Goal: Use online tool/utility: Utilize a website feature to perform a specific function

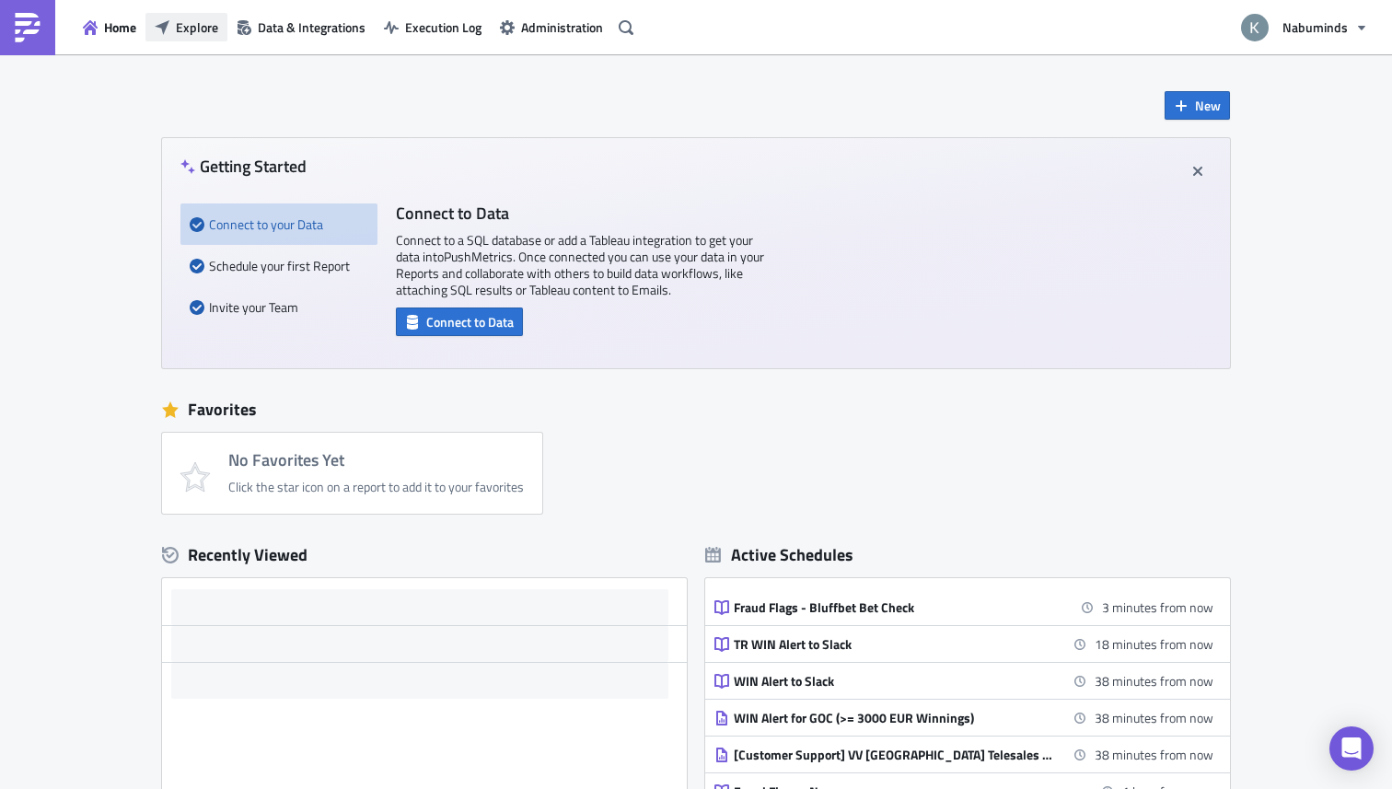
click at [195, 22] on span "Explore" at bounding box center [197, 26] width 42 height 19
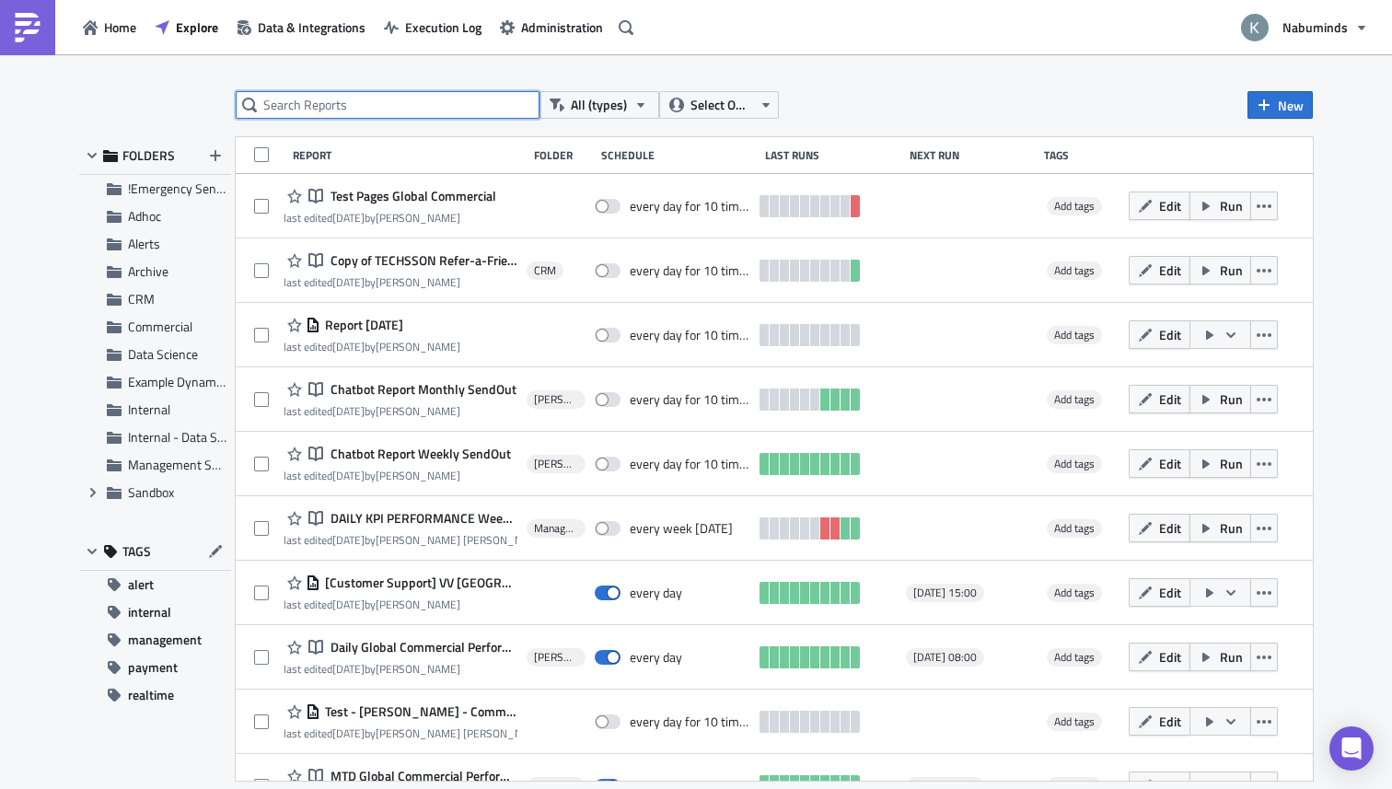
click at [349, 109] on input "text" at bounding box center [388, 105] width 304 height 28
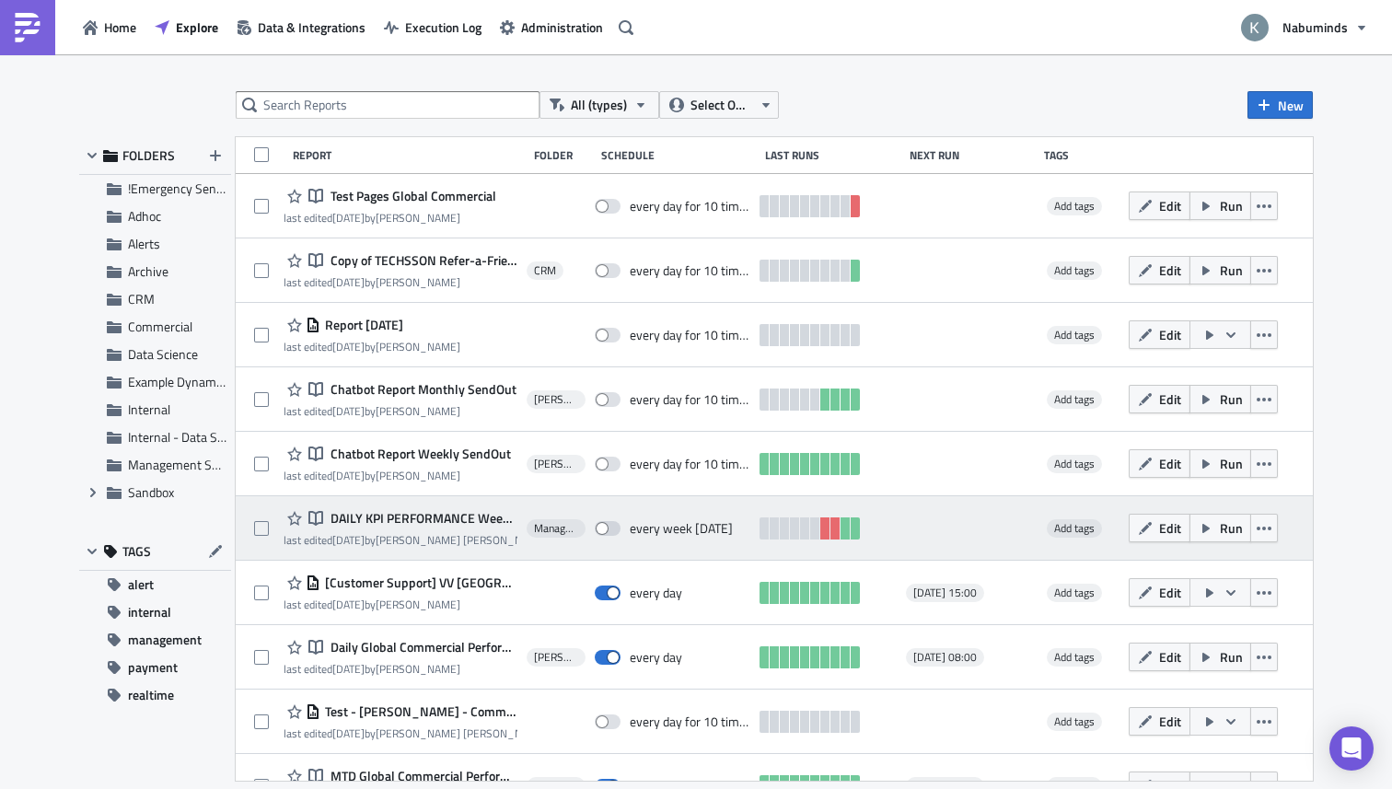
click at [384, 519] on span "DAILY KPI PERFORMANCE Weekly Commercial Only" at bounding box center [422, 518] width 192 height 17
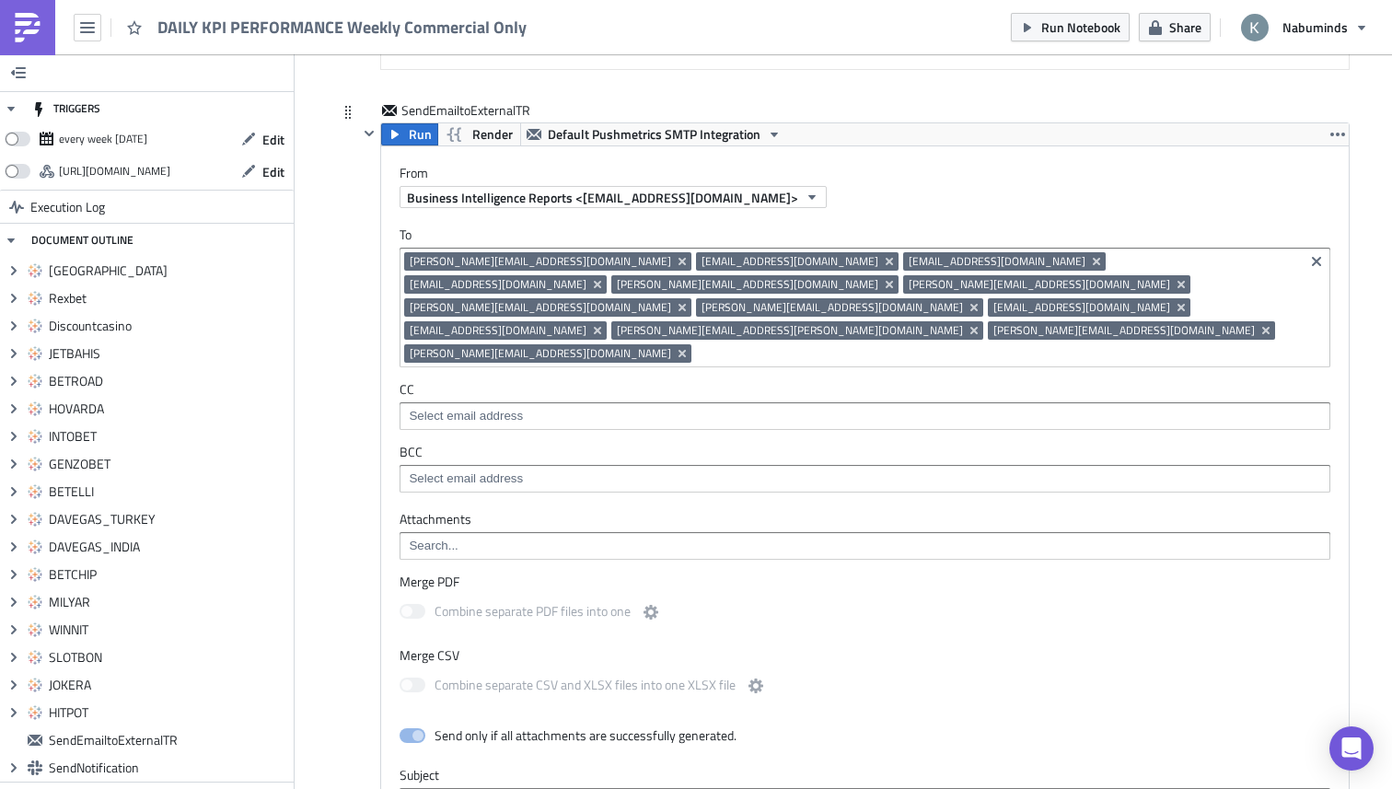
scroll to position [6812, 0]
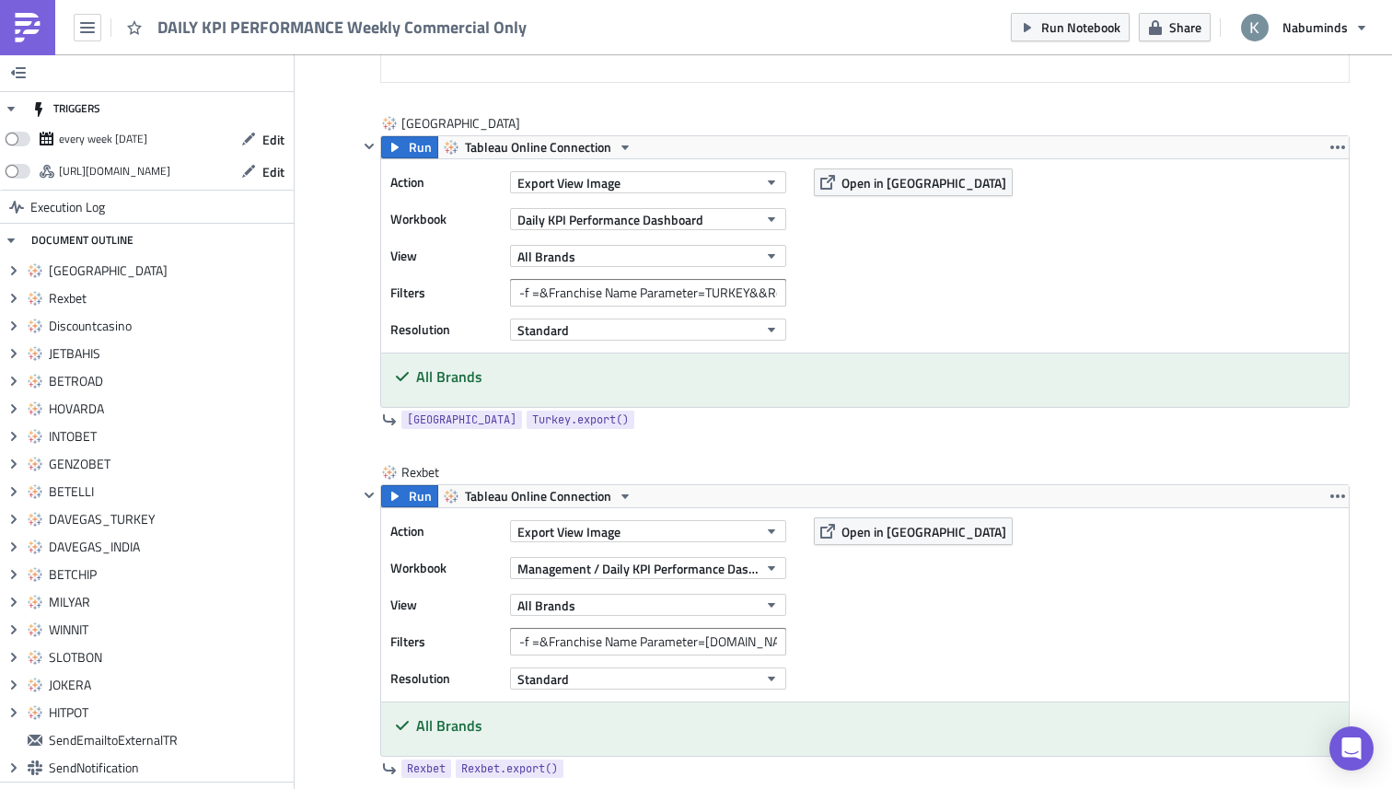
scroll to position [0, 0]
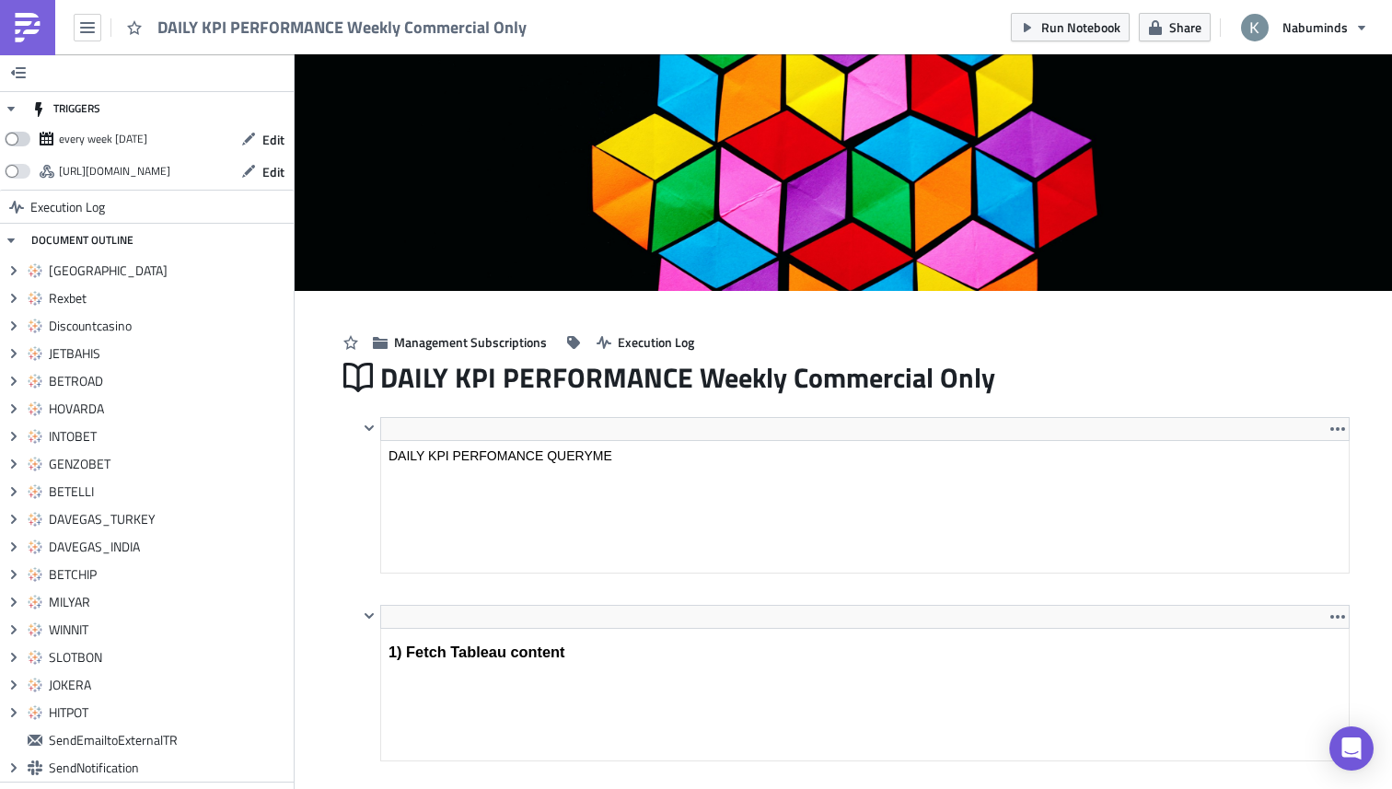
click at [22, 138] on span at bounding box center [18, 139] width 26 height 15
click at [20, 138] on input "checkbox" at bounding box center [14, 134] width 12 height 12
checkbox input "true"
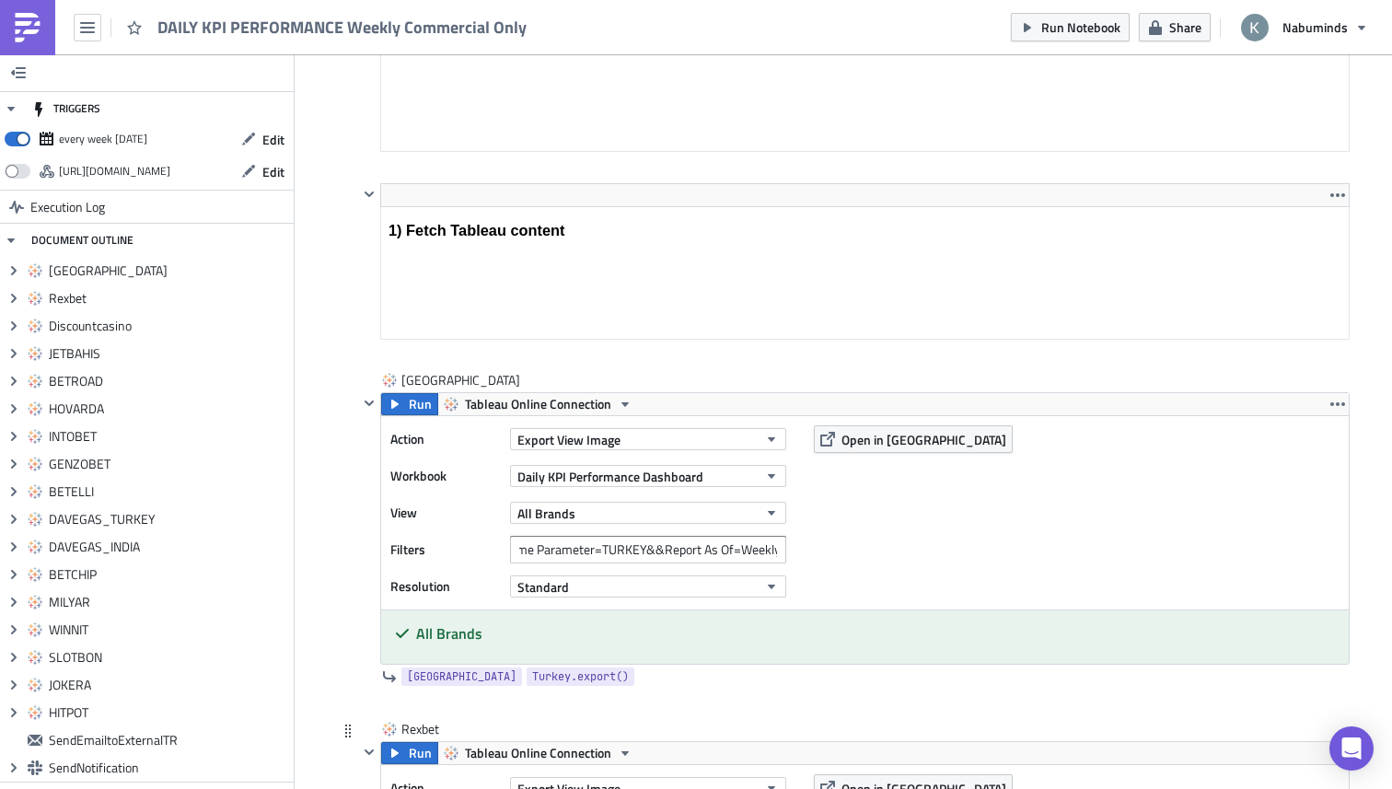
scroll to position [501, 0]
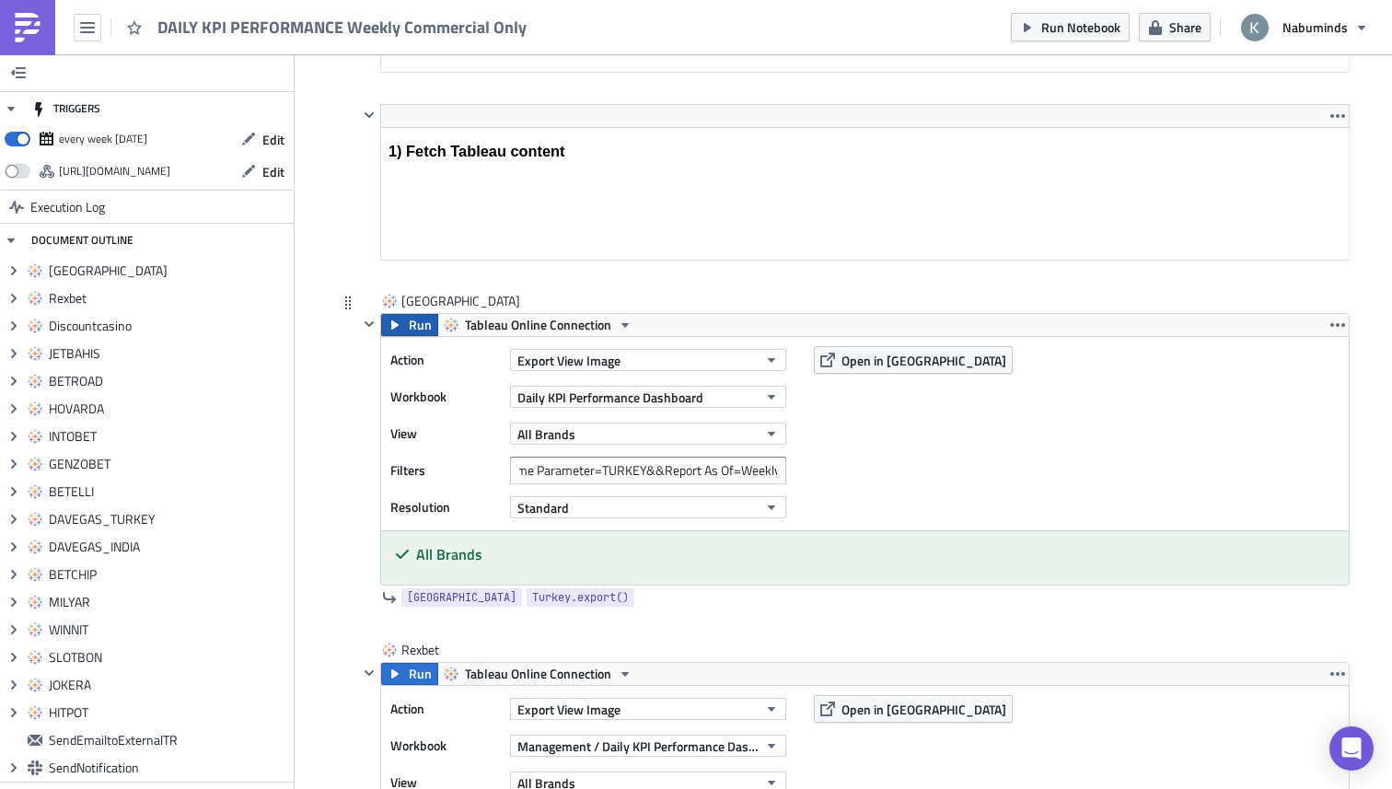
click at [415, 326] on span "Run" at bounding box center [420, 325] width 23 height 22
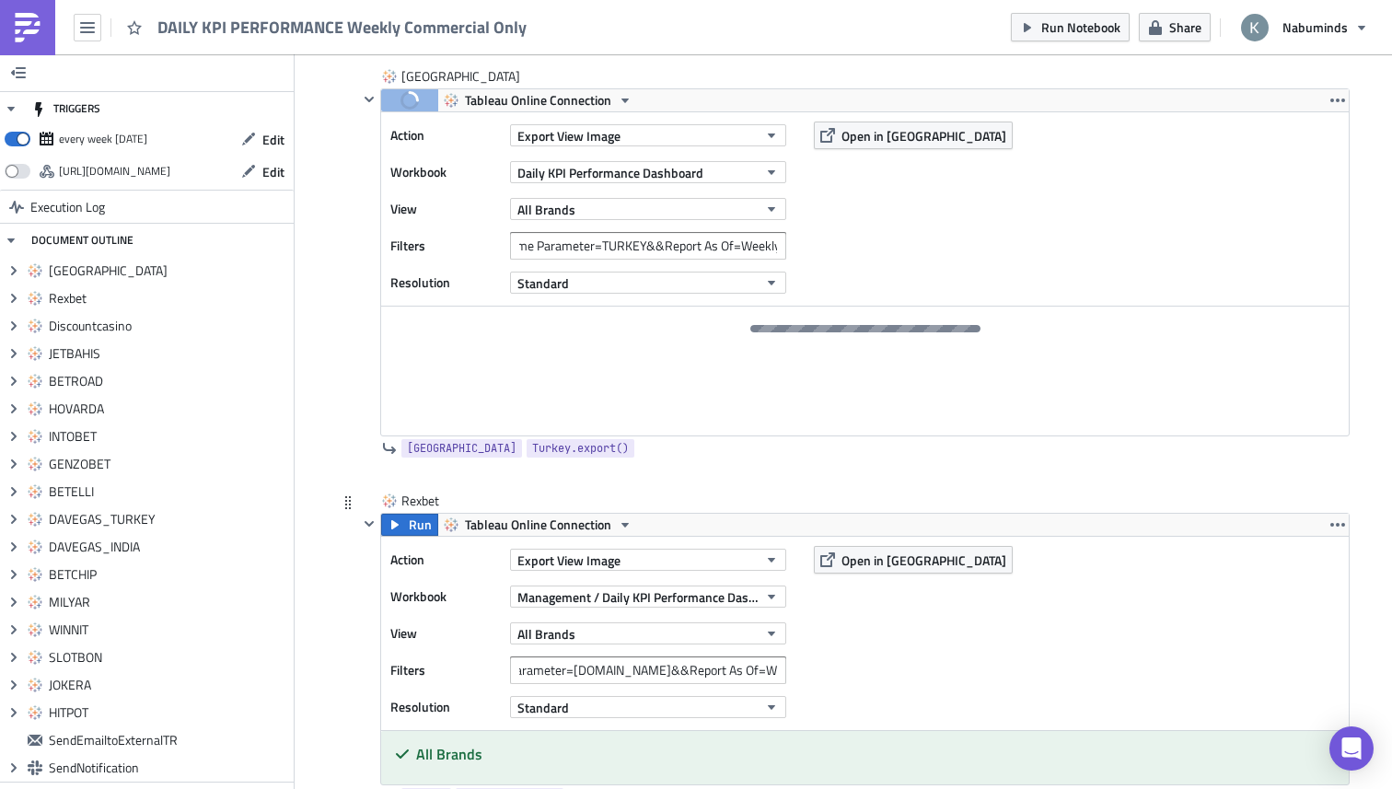
scroll to position [739, 0]
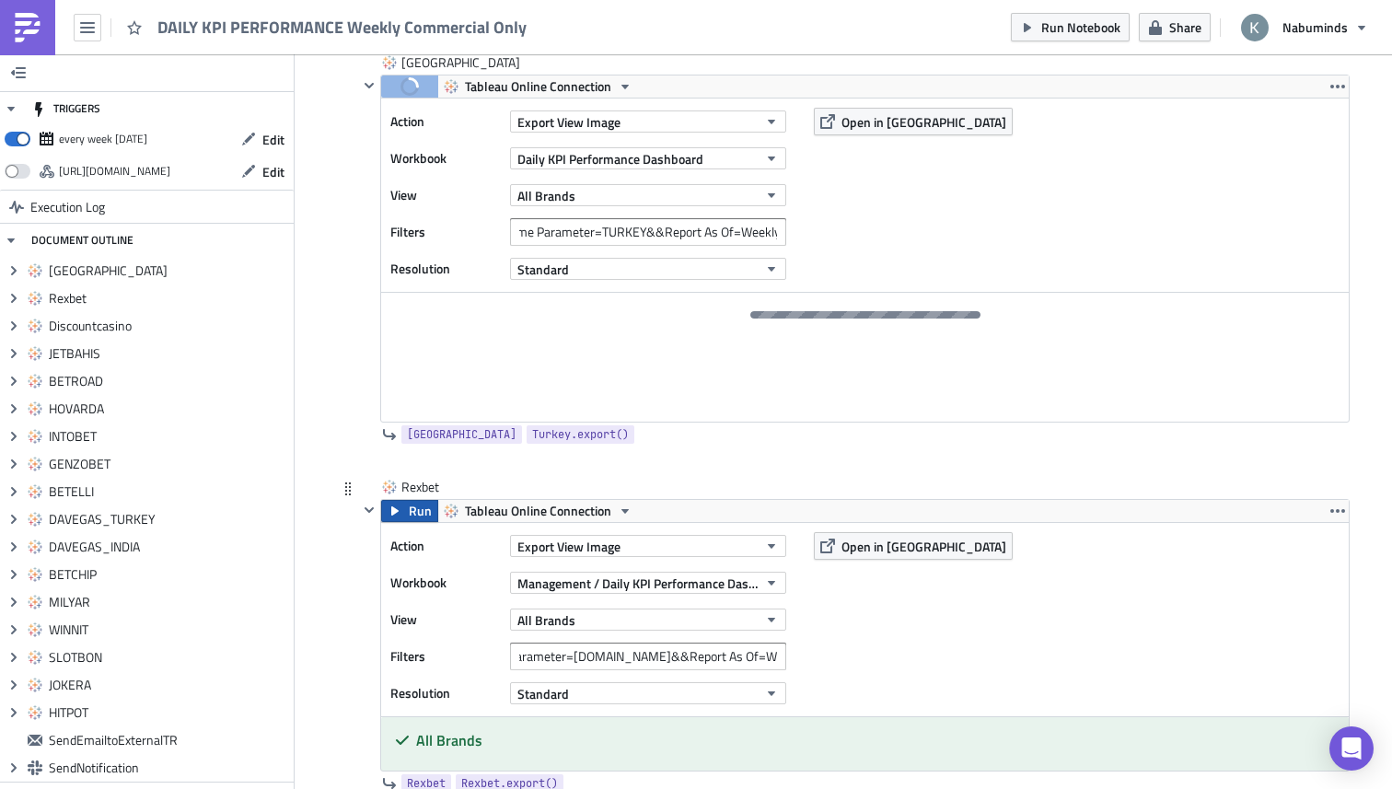
click at [416, 507] on span "Run" at bounding box center [420, 511] width 23 height 22
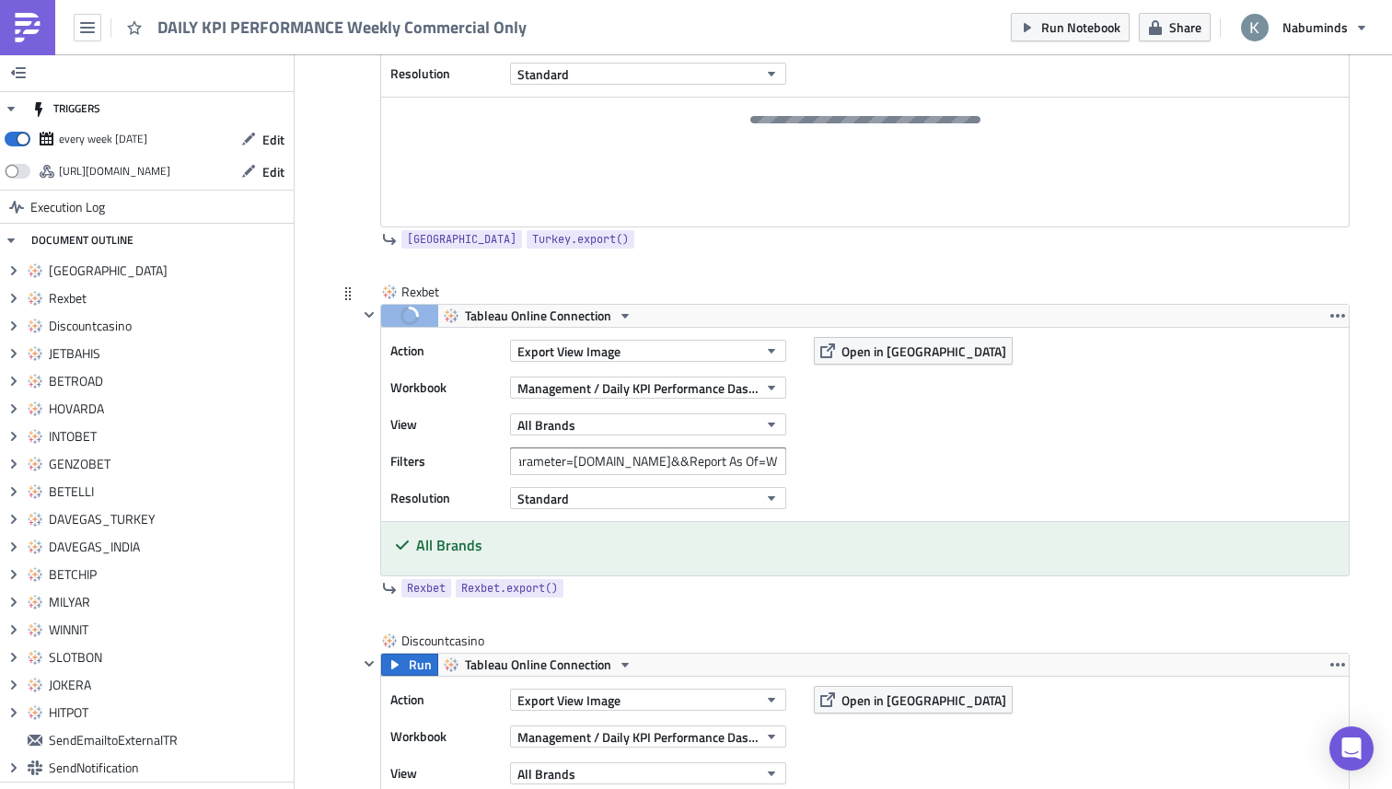
scroll to position [956, 0]
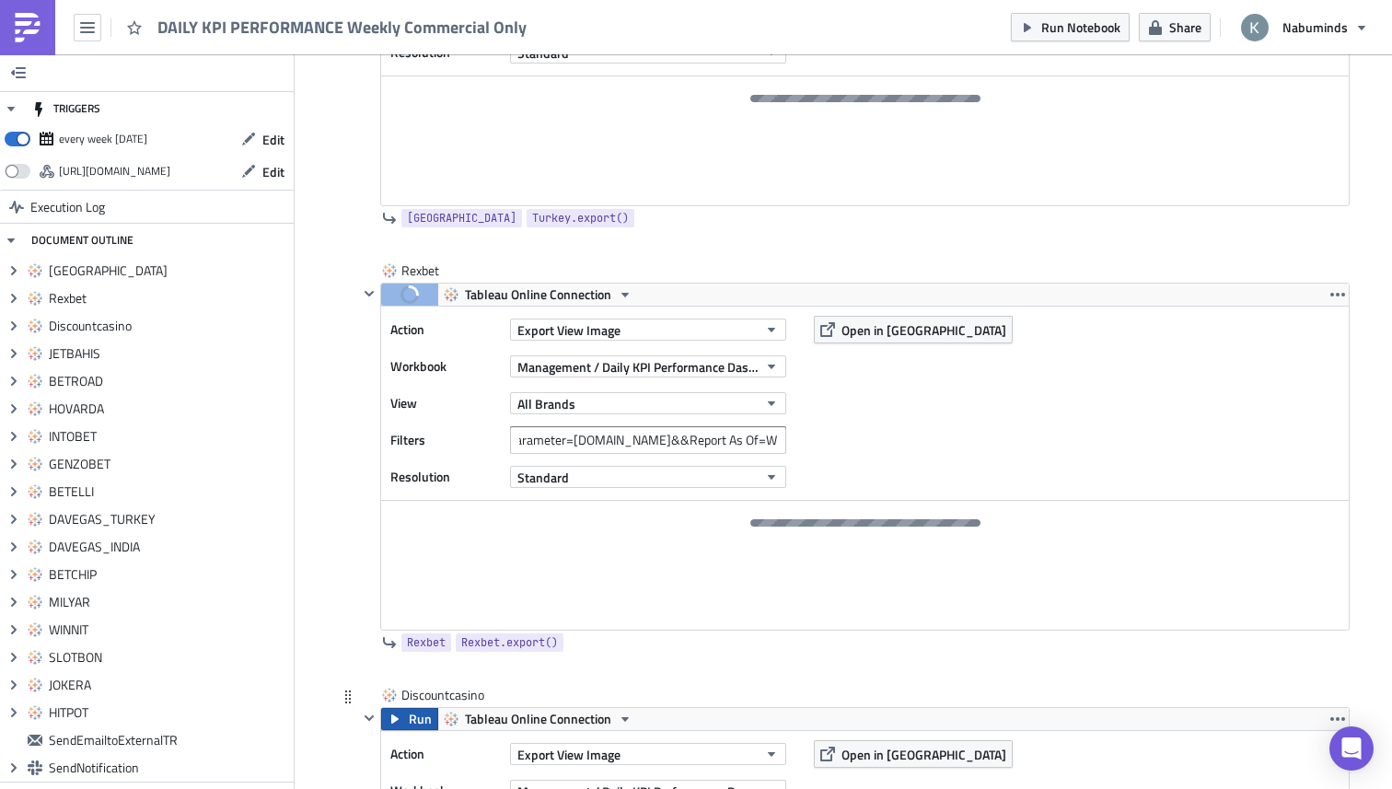
click at [410, 725] on span "Run" at bounding box center [420, 719] width 23 height 22
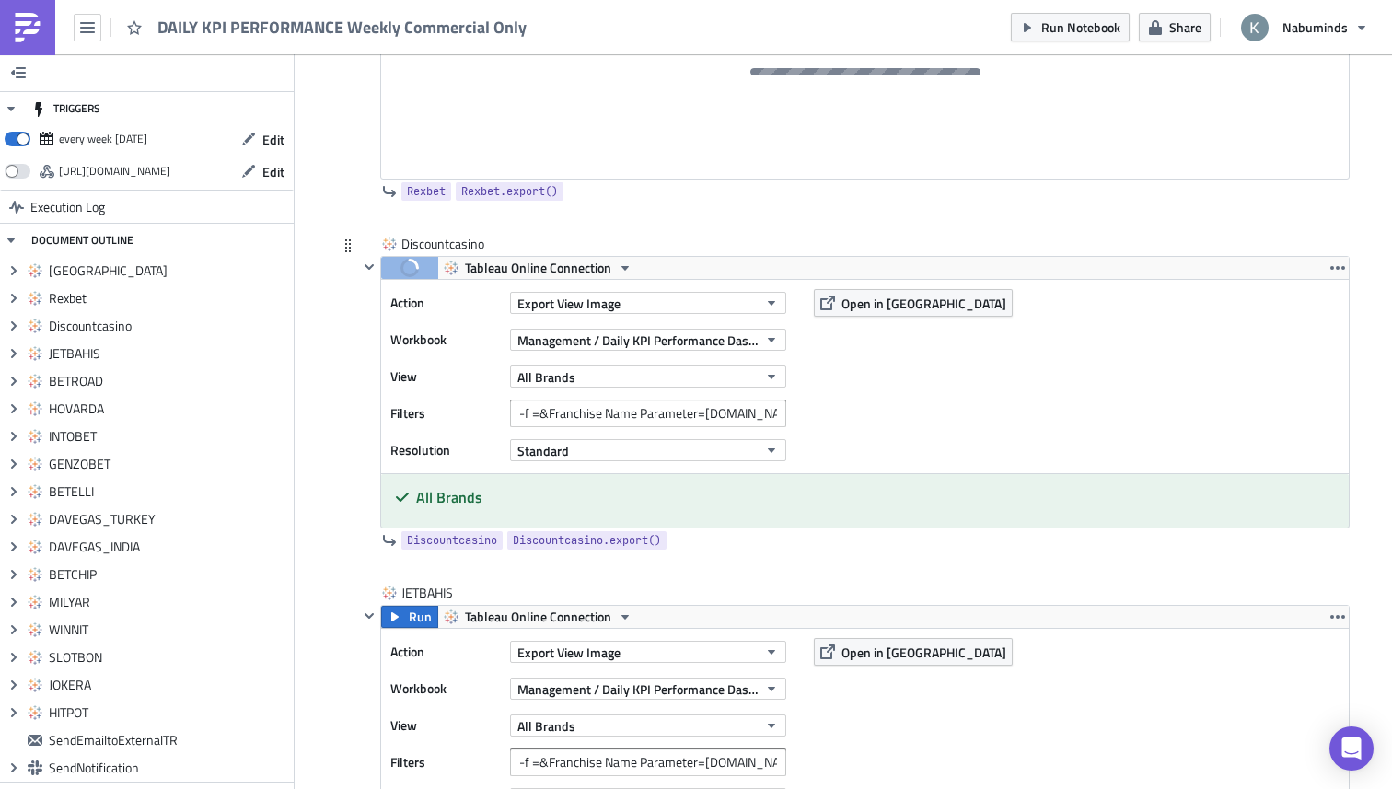
scroll to position [1412, 0]
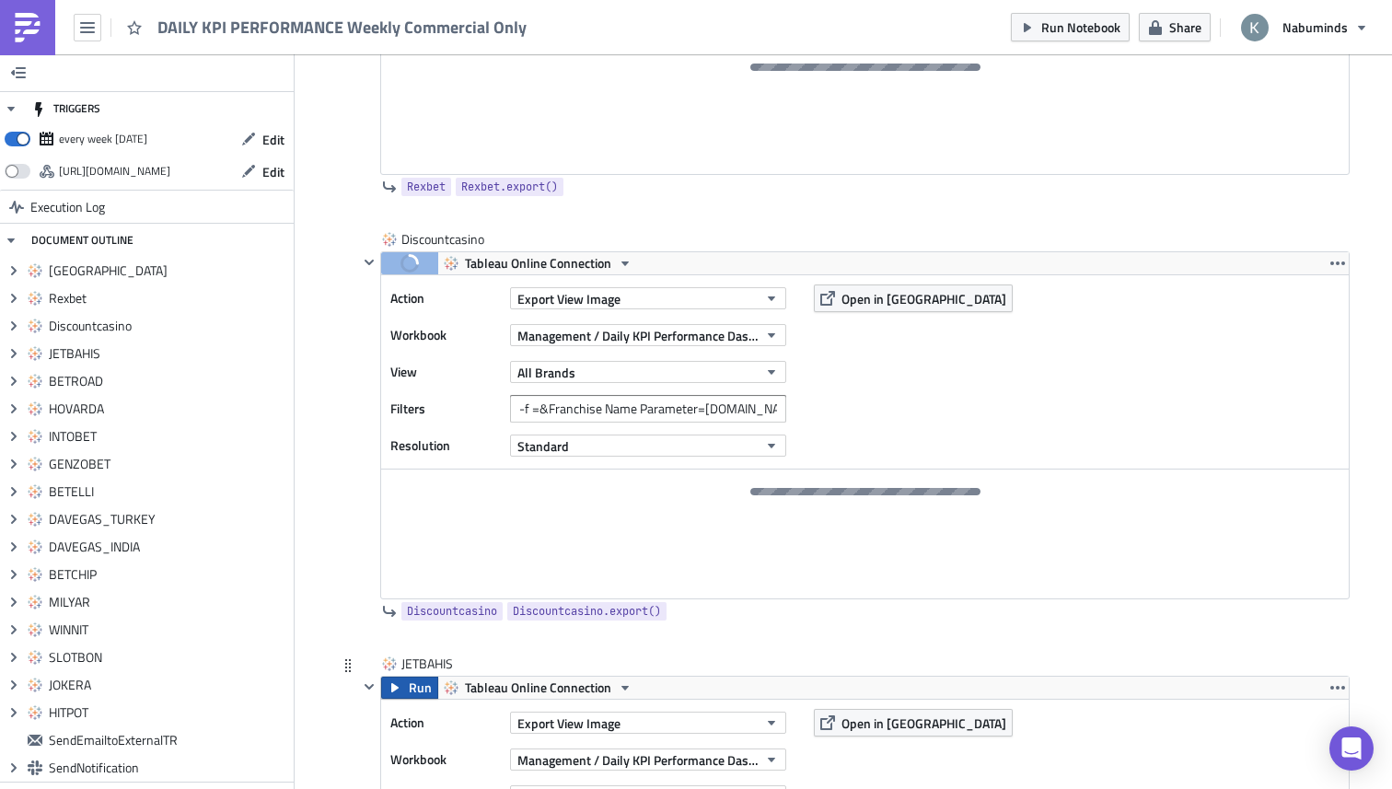
click at [411, 693] on span "Run" at bounding box center [420, 688] width 23 height 22
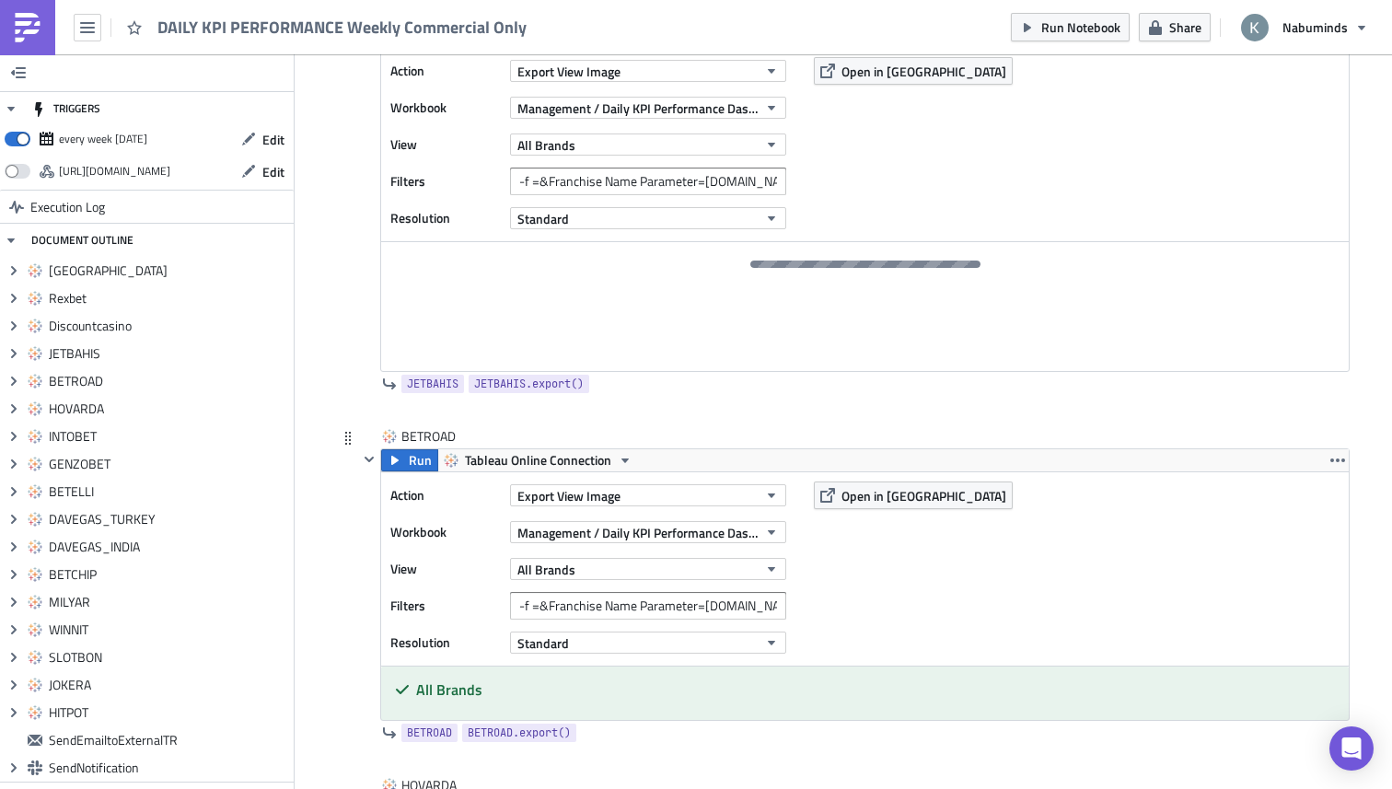
scroll to position [2075, 0]
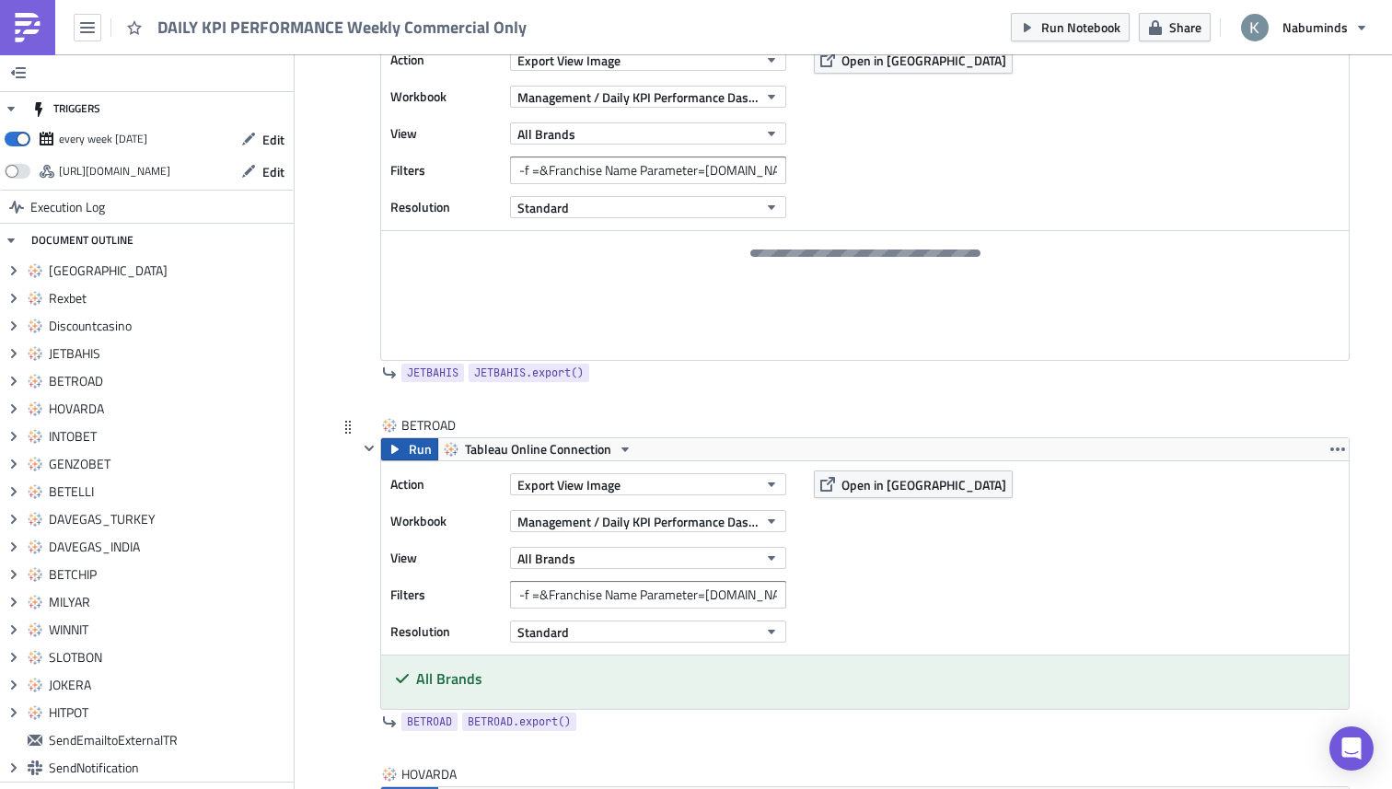
click at [416, 451] on span "Run" at bounding box center [420, 449] width 23 height 22
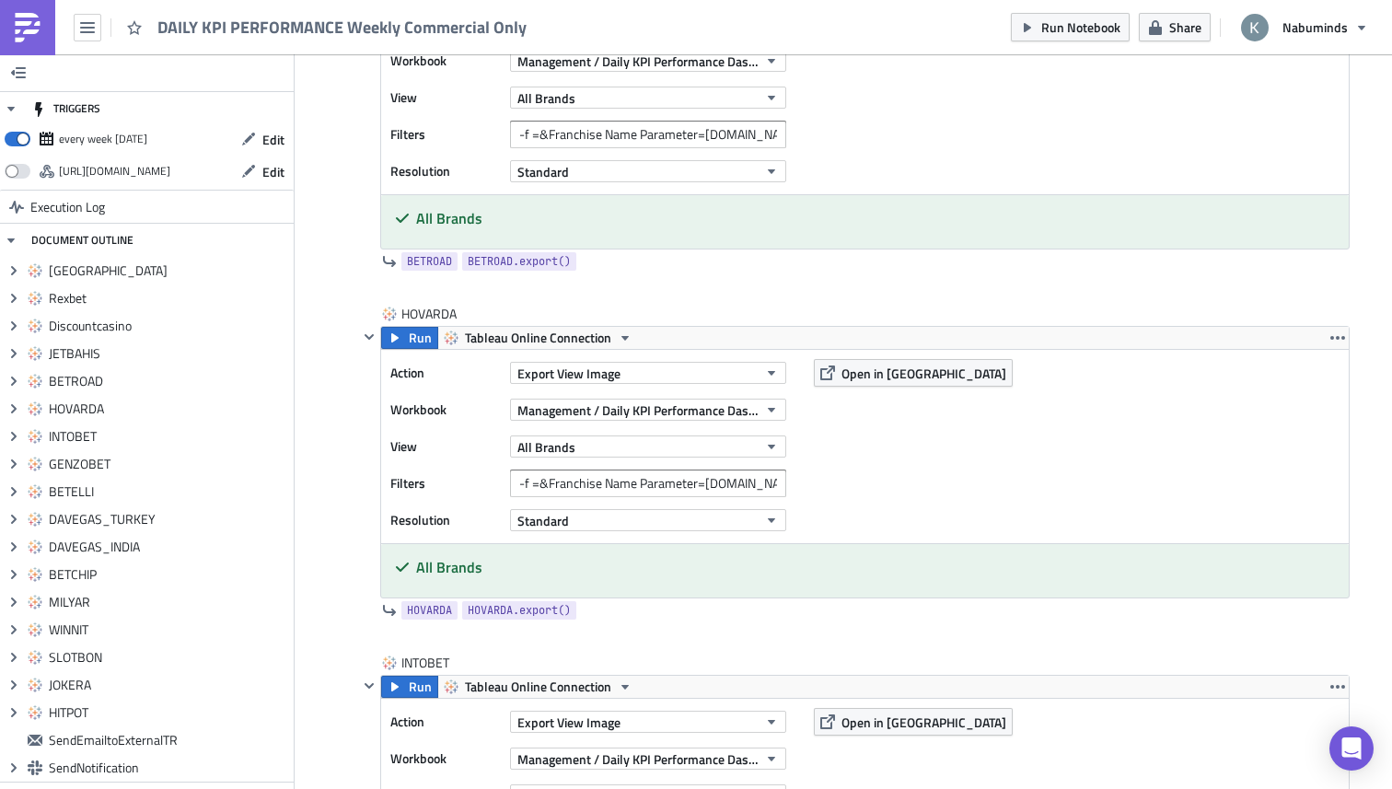
scroll to position [2606, 0]
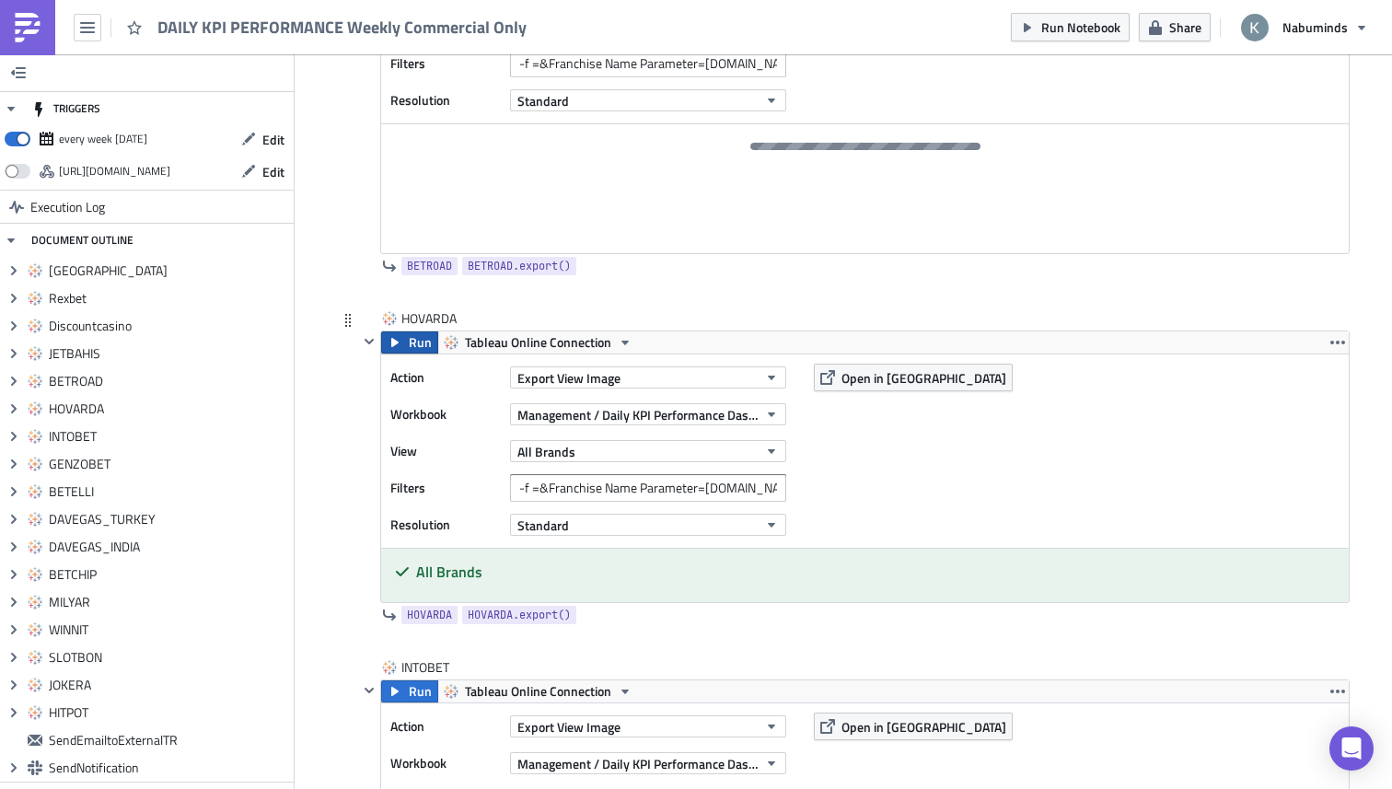
click at [410, 349] on span "Run" at bounding box center [420, 342] width 23 height 22
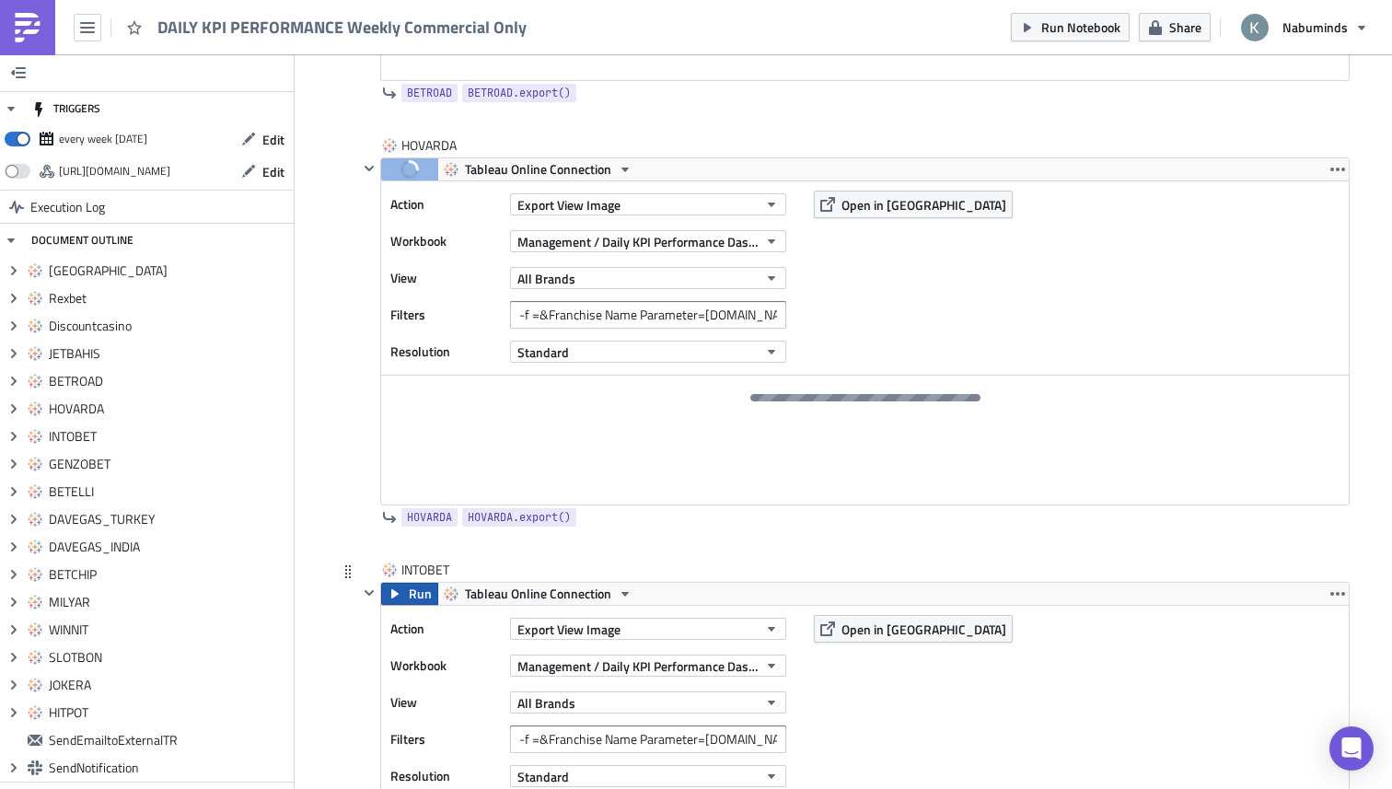
click at [419, 598] on span "Run" at bounding box center [420, 594] width 23 height 22
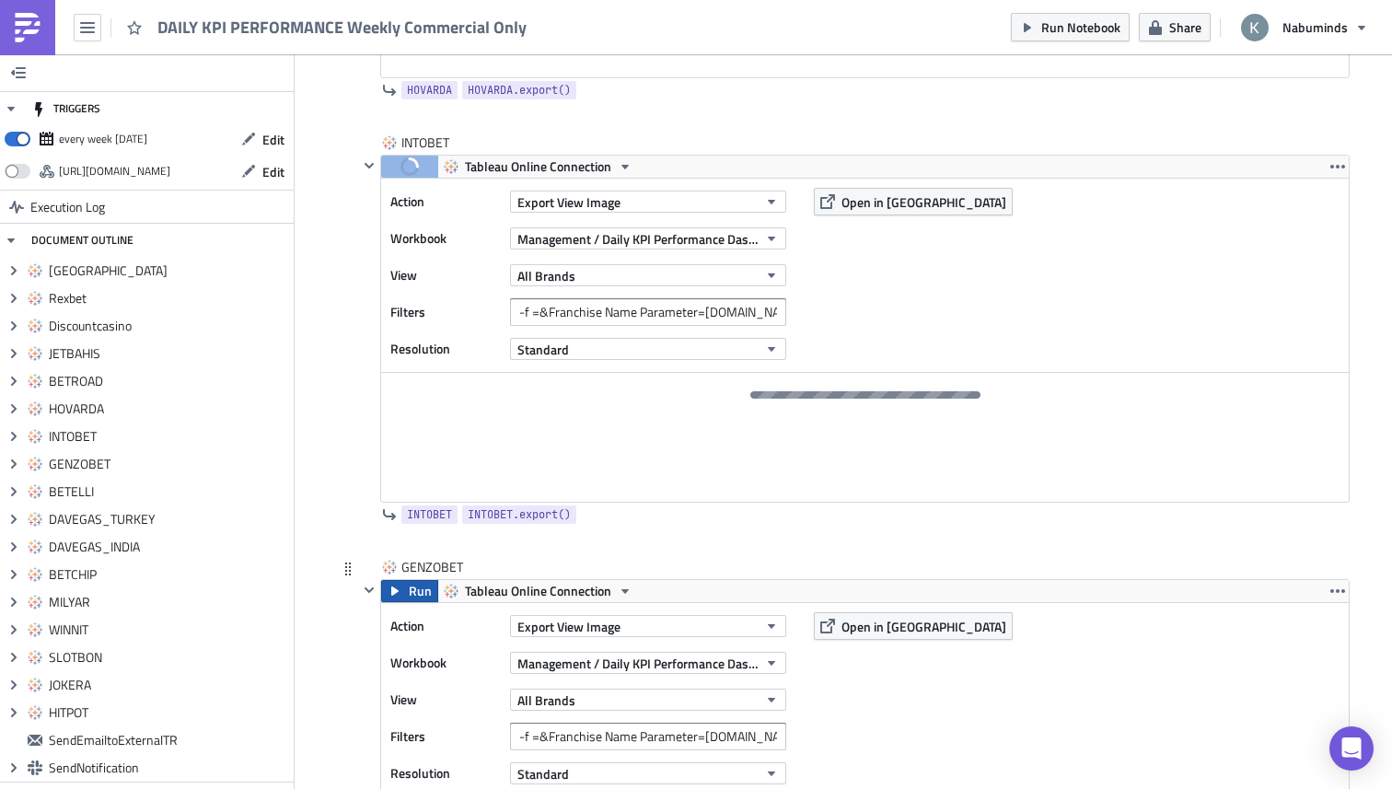
click at [408, 589] on button "Run" at bounding box center [409, 591] width 57 height 22
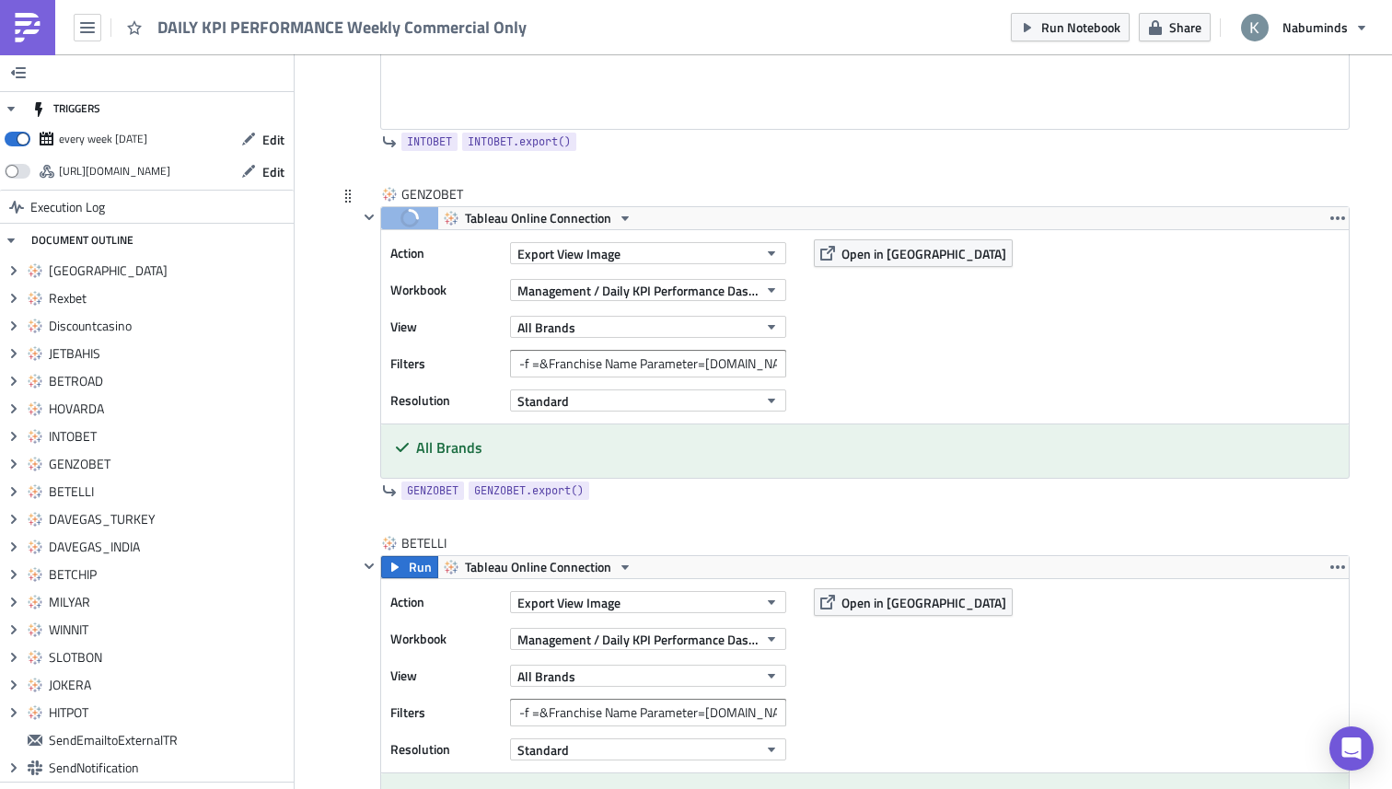
scroll to position [3628, 0]
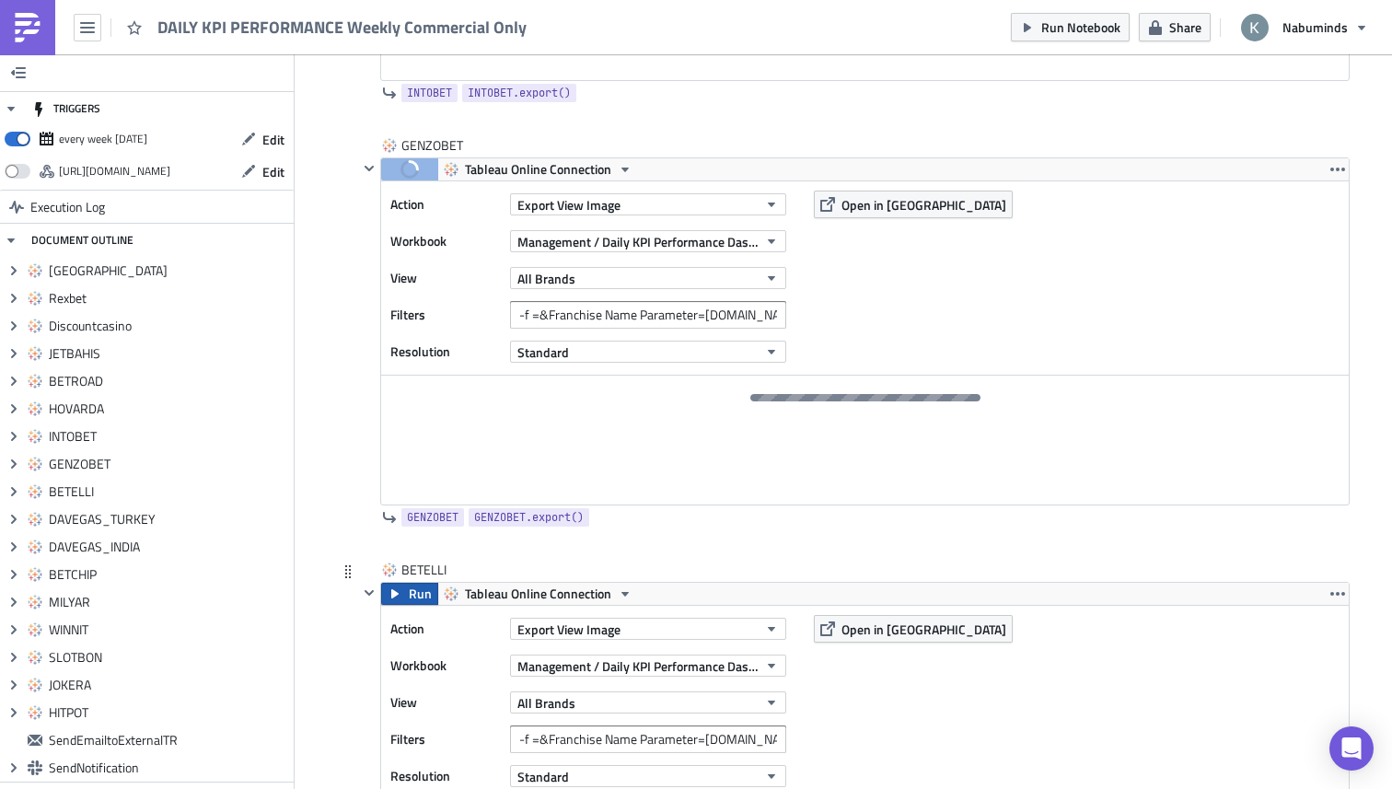
click at [412, 595] on span "Run" at bounding box center [420, 594] width 23 height 22
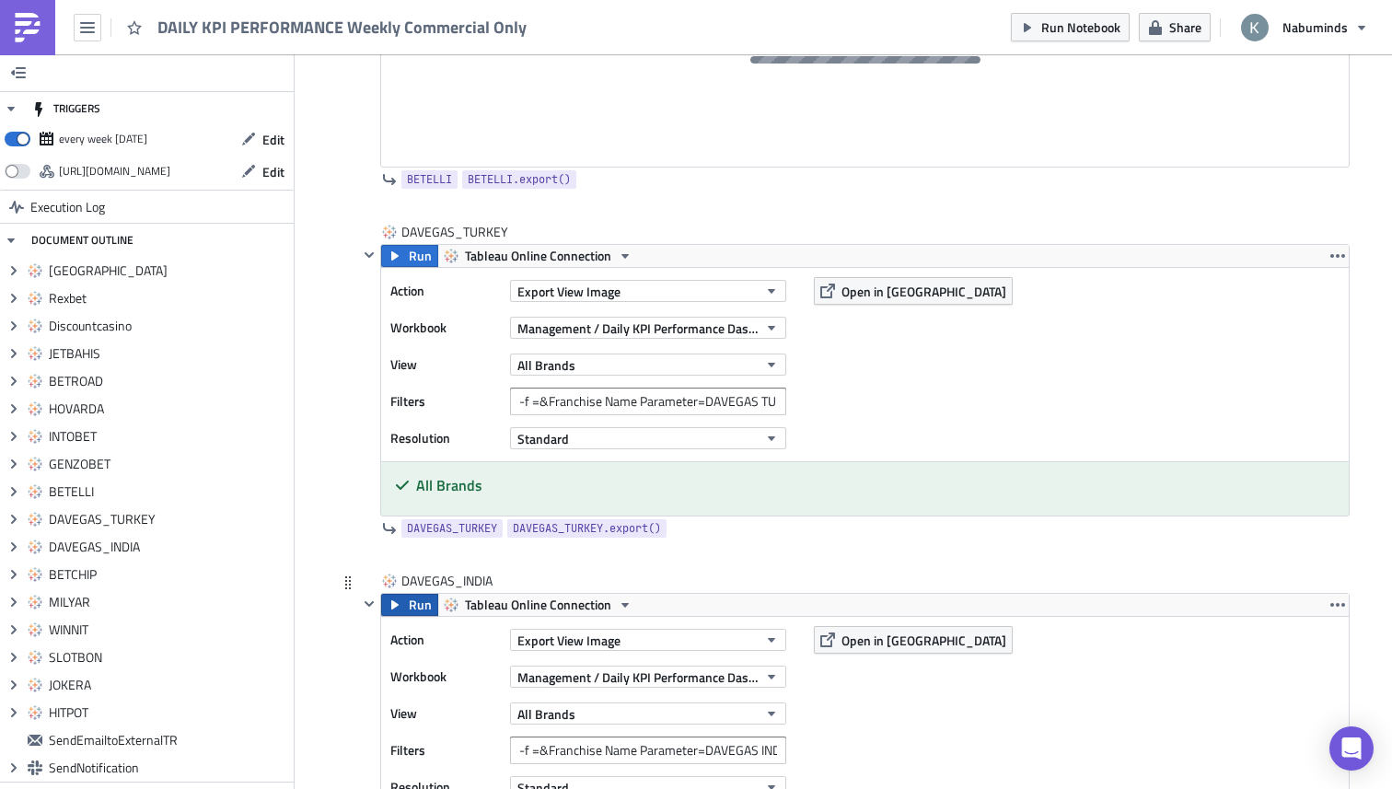
scroll to position [4387, 0]
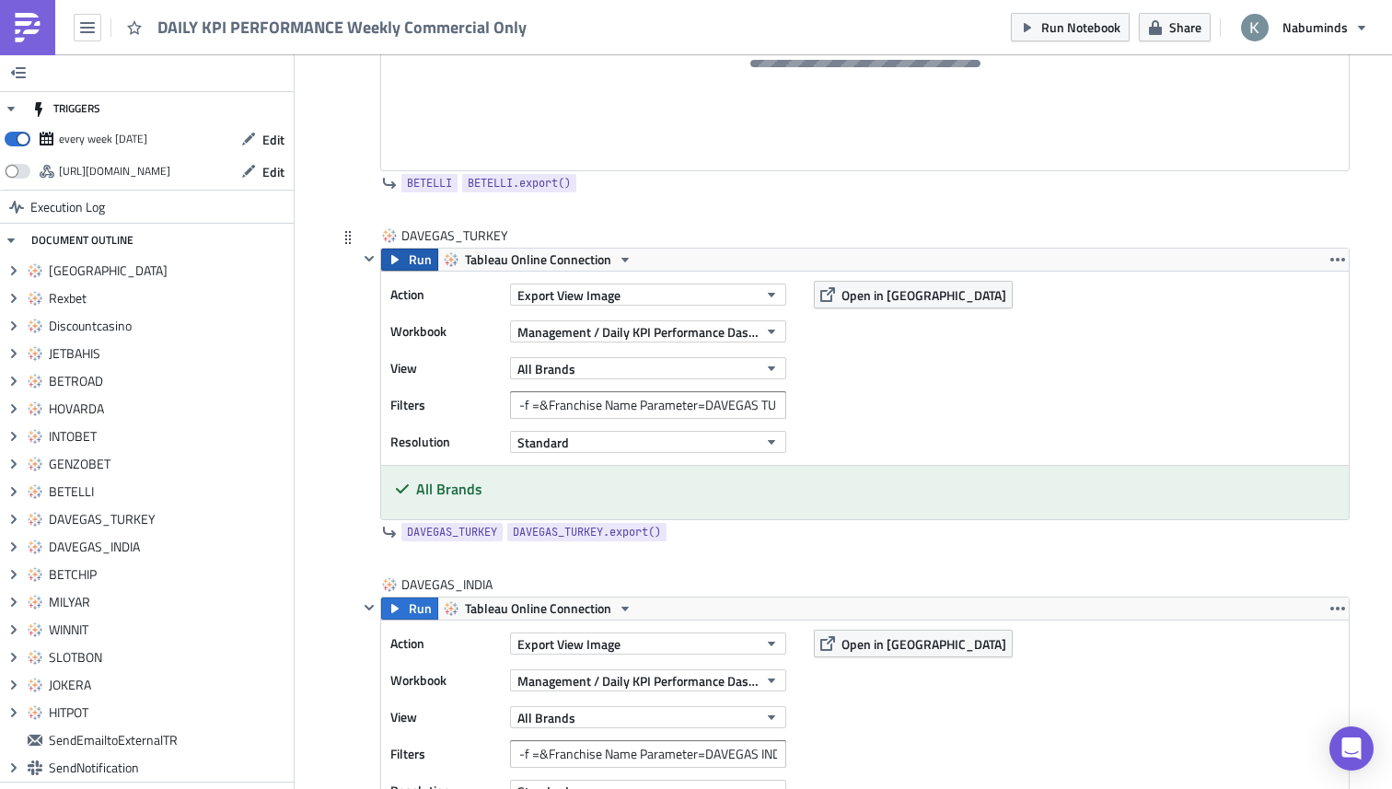
click at [410, 263] on span "Run" at bounding box center [420, 260] width 23 height 22
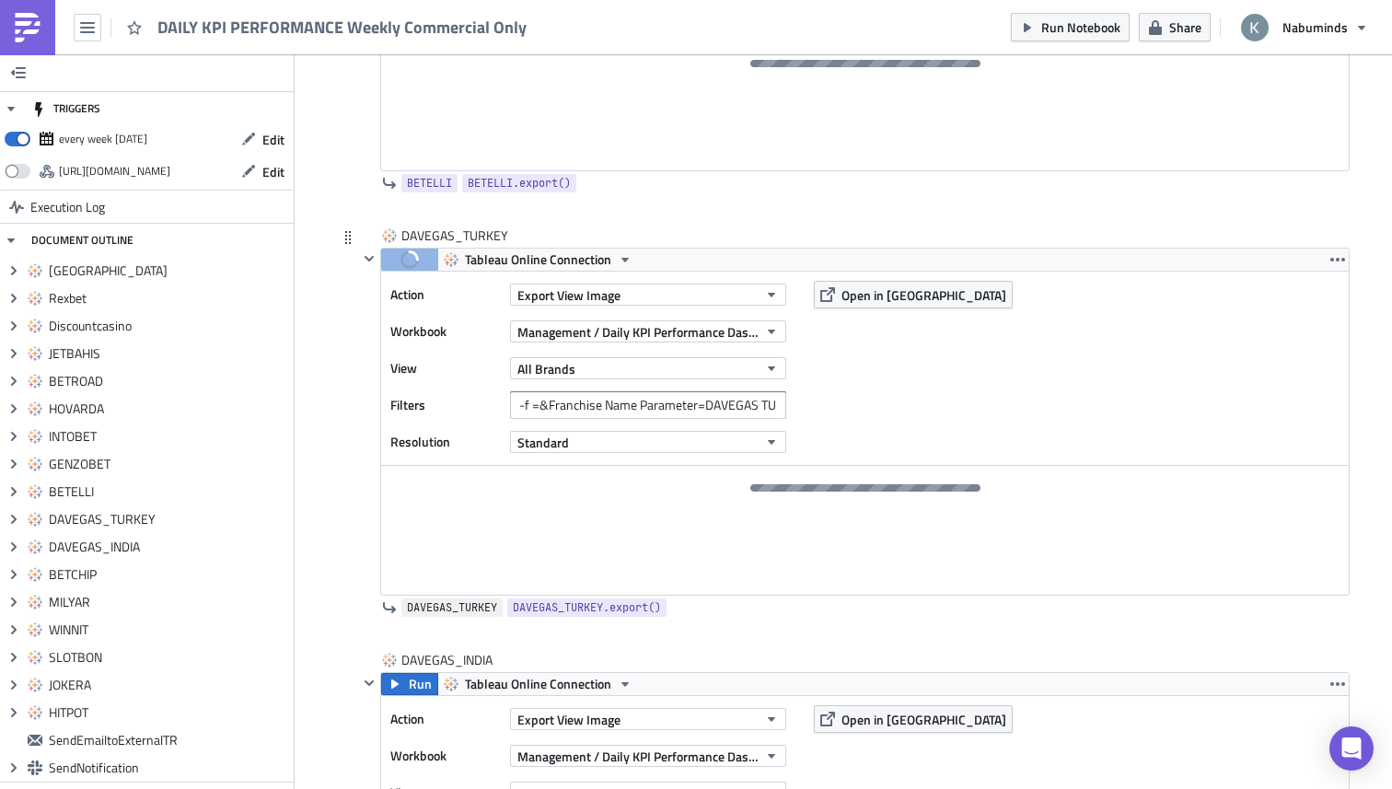
scroll to position [4345, 0]
click at [405, 686] on button "Run" at bounding box center [409, 683] width 57 height 22
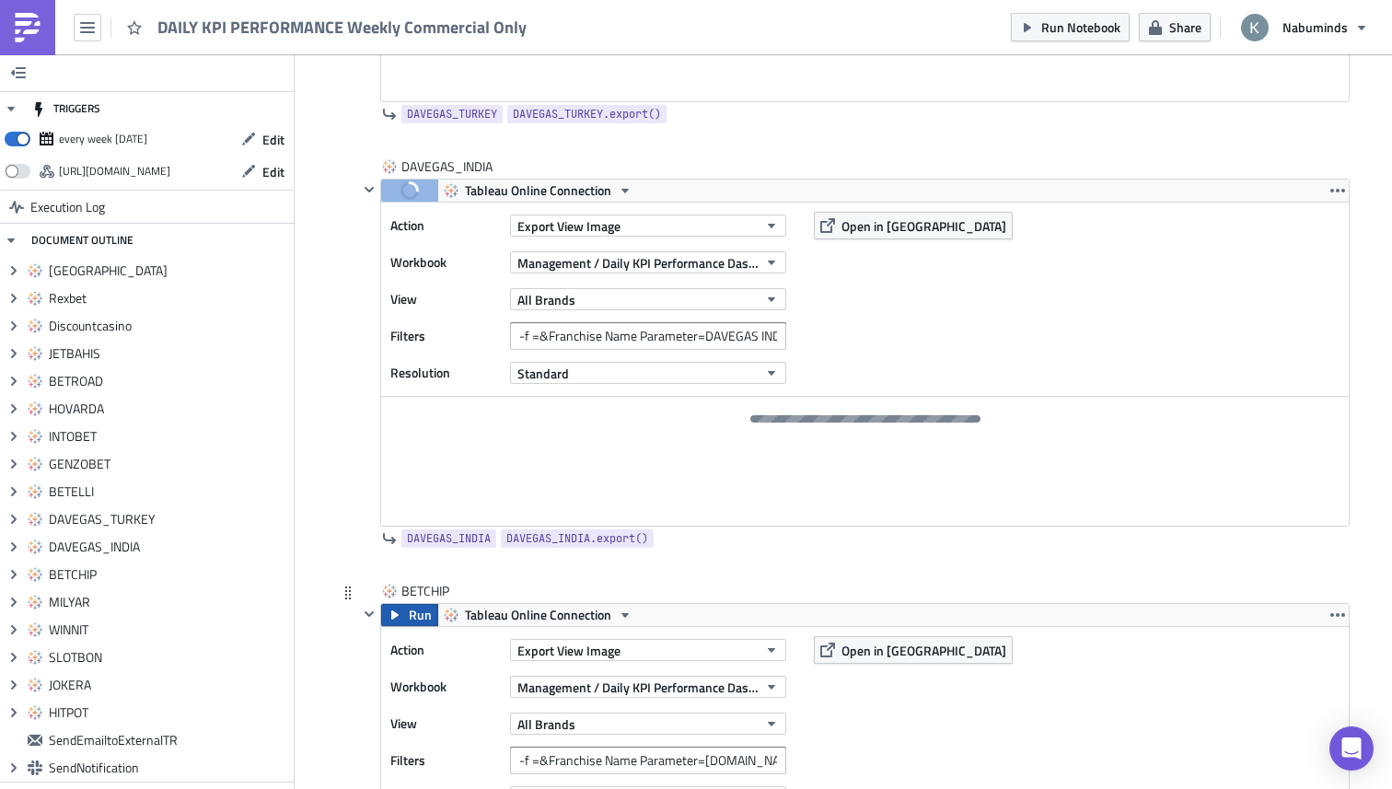
click at [413, 626] on span "Run" at bounding box center [420, 615] width 23 height 22
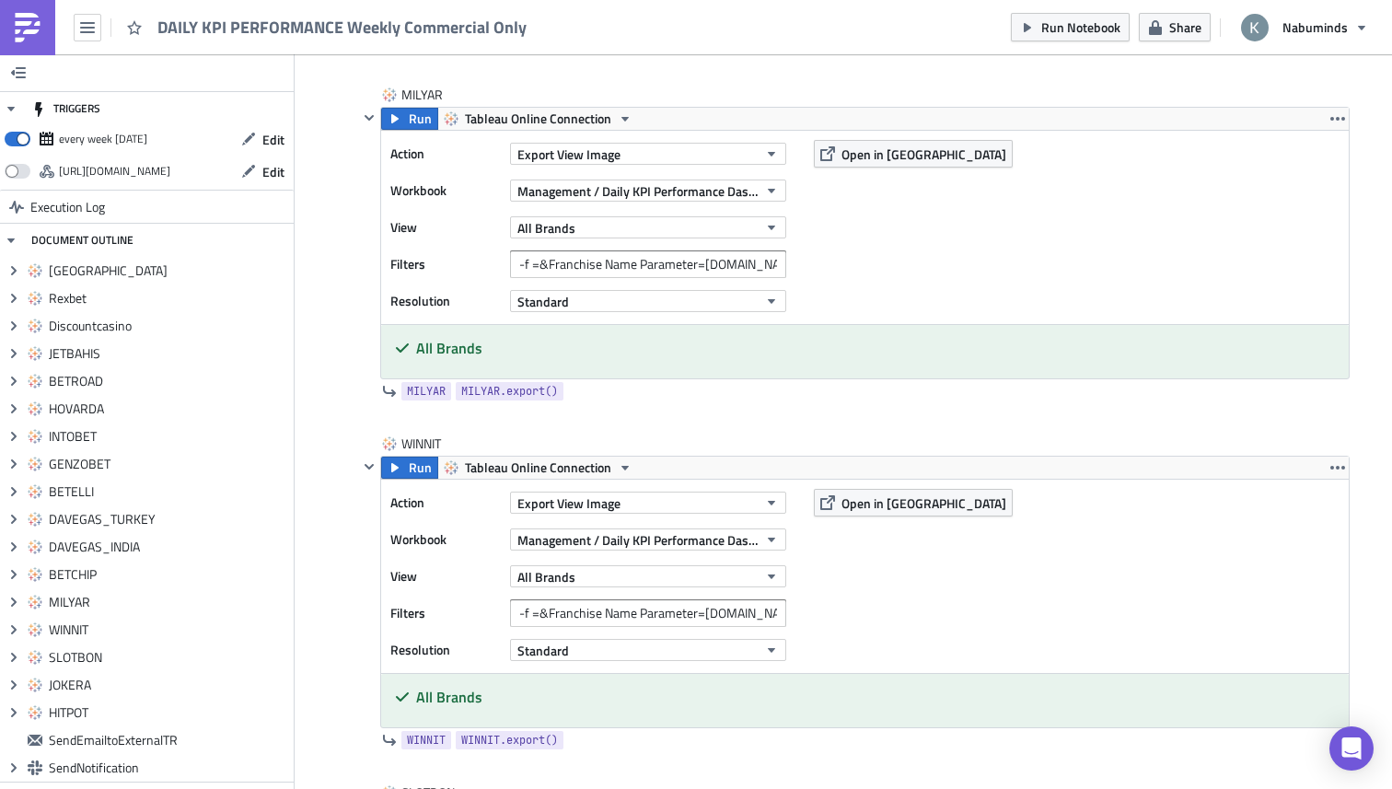
scroll to position [5695, 0]
click at [411, 462] on span "Run" at bounding box center [420, 468] width 23 height 22
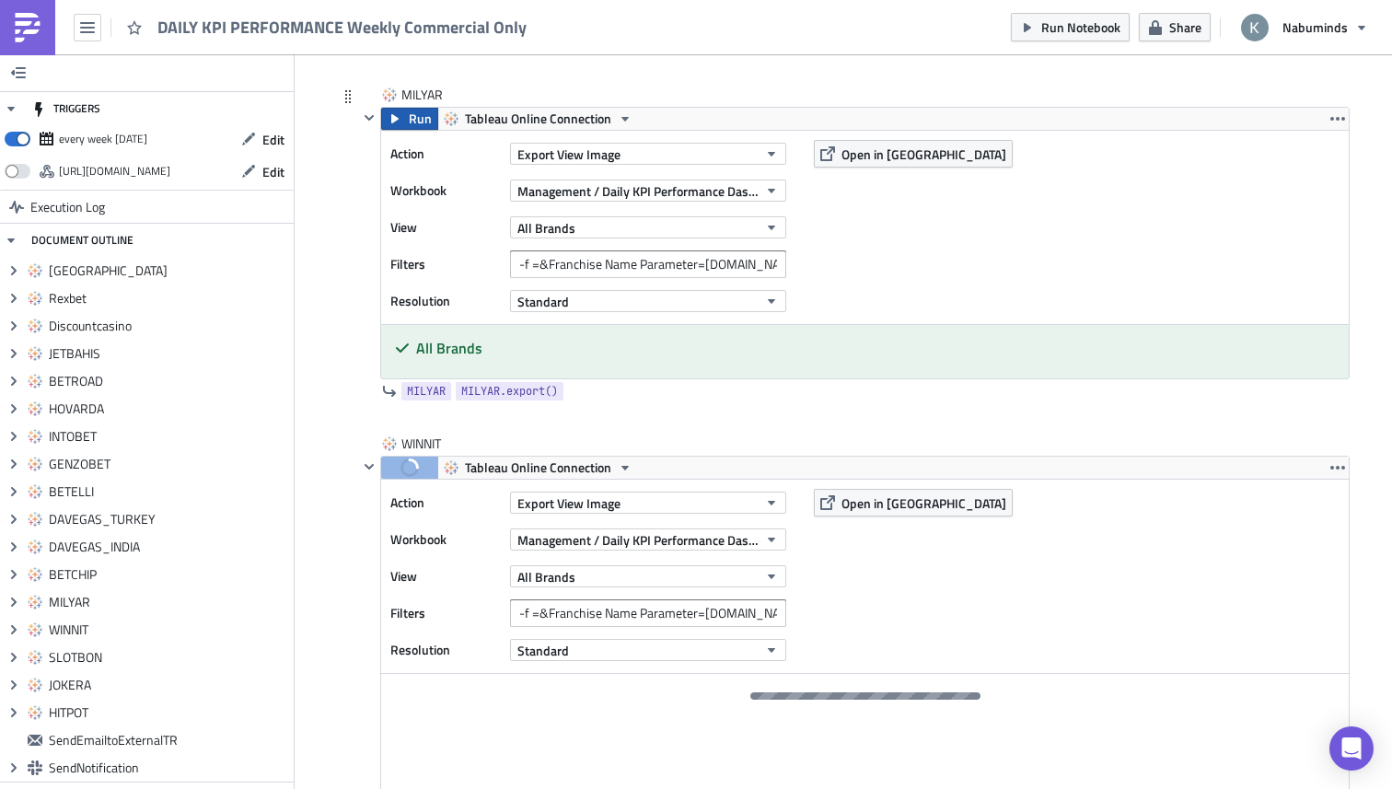
click at [396, 112] on button "Run" at bounding box center [409, 119] width 57 height 22
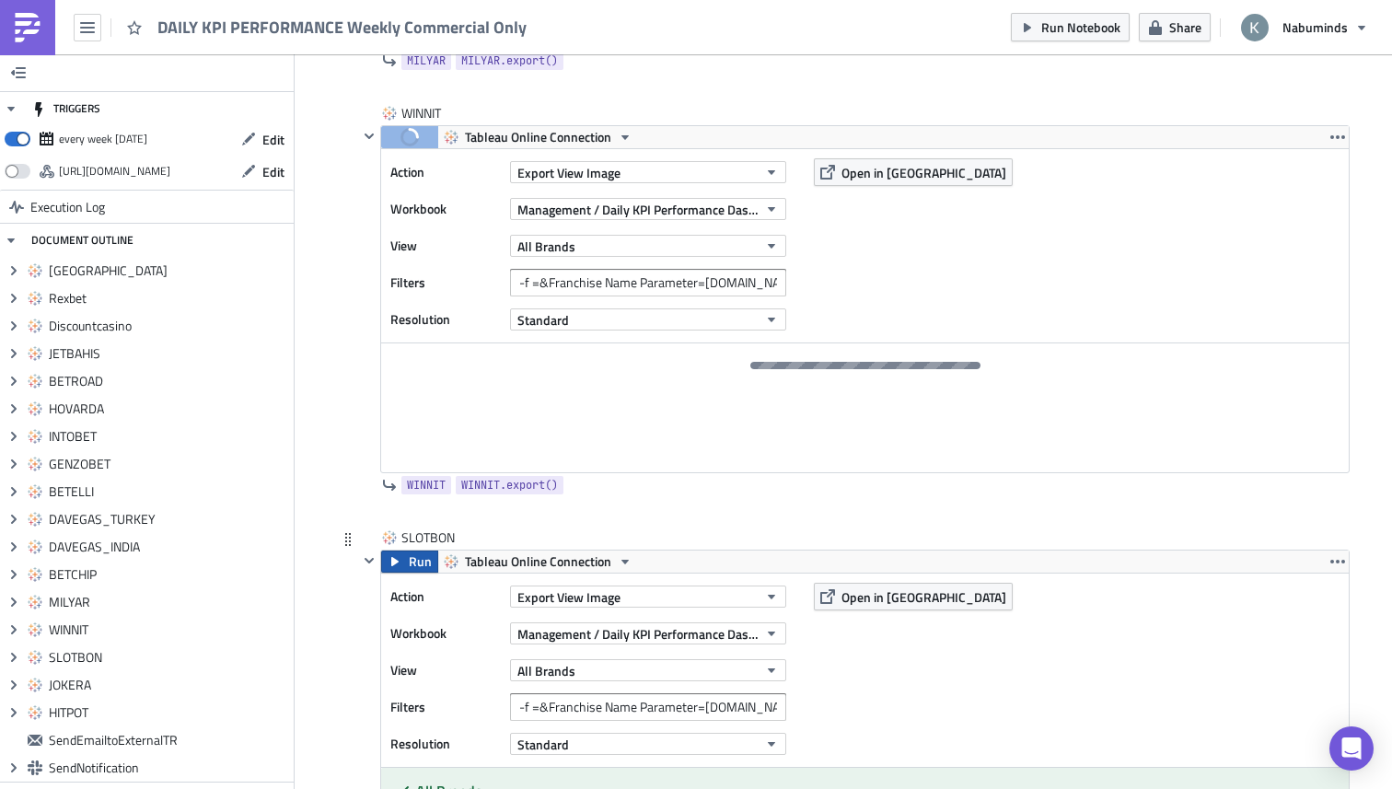
click at [415, 564] on span "Run" at bounding box center [420, 562] width 23 height 22
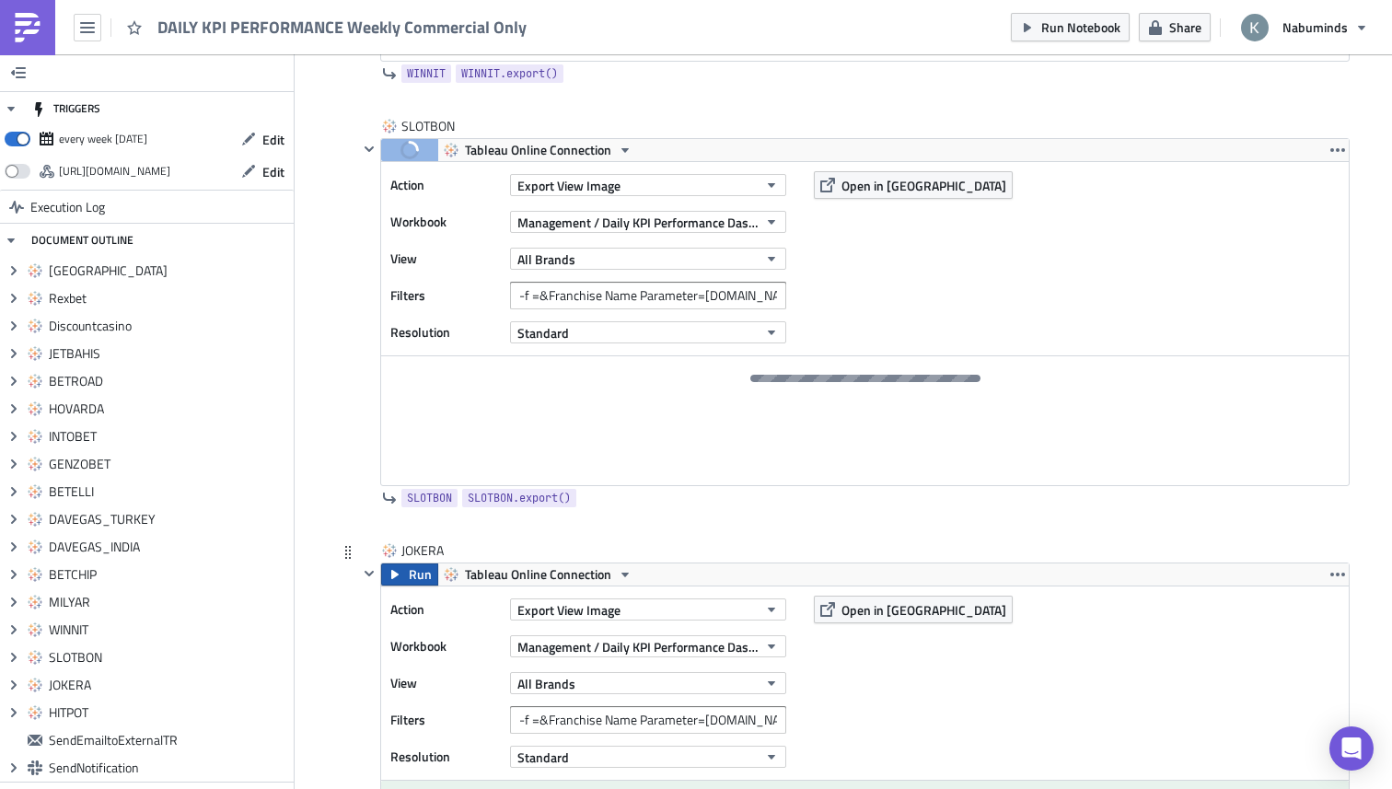
click at [413, 578] on span "Run" at bounding box center [420, 575] width 23 height 22
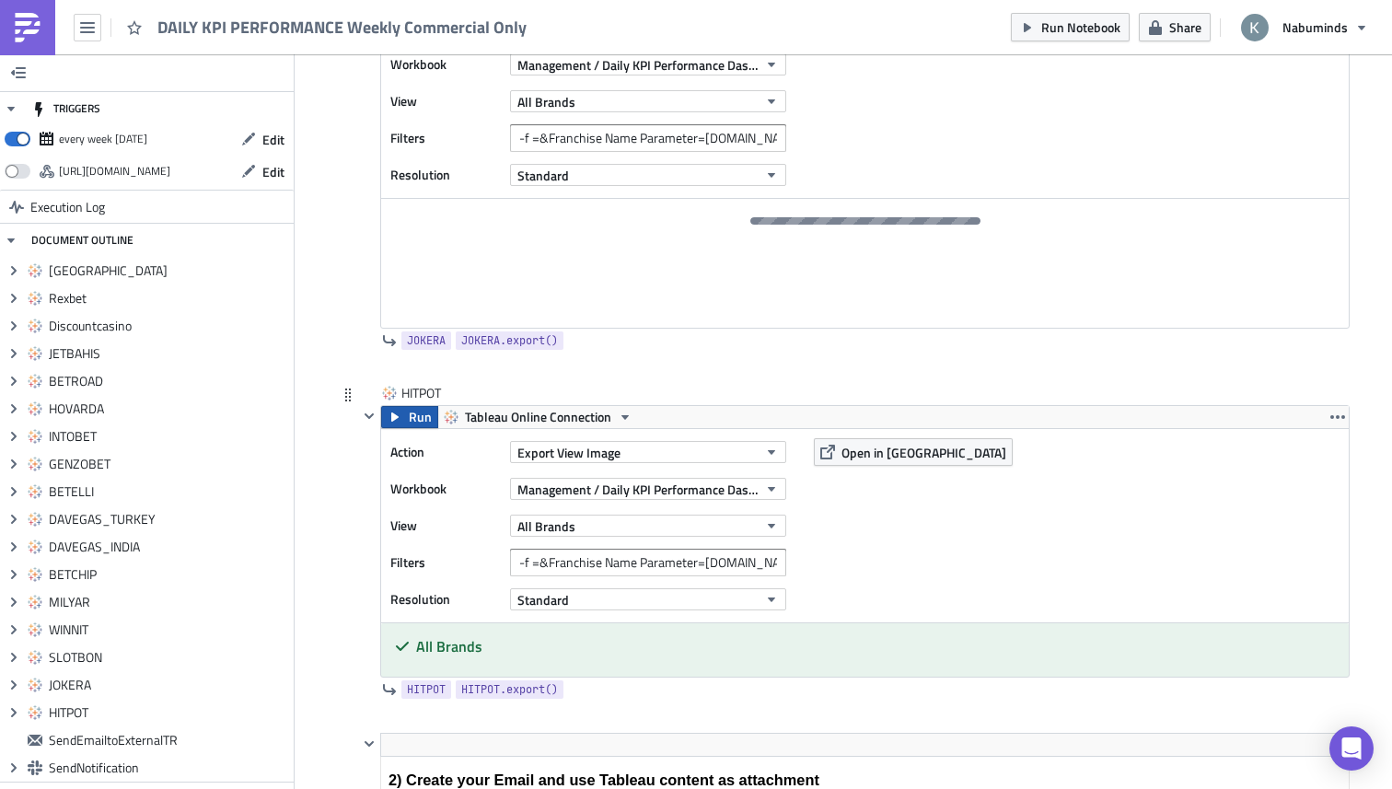
click at [413, 413] on span "Run" at bounding box center [420, 417] width 23 height 22
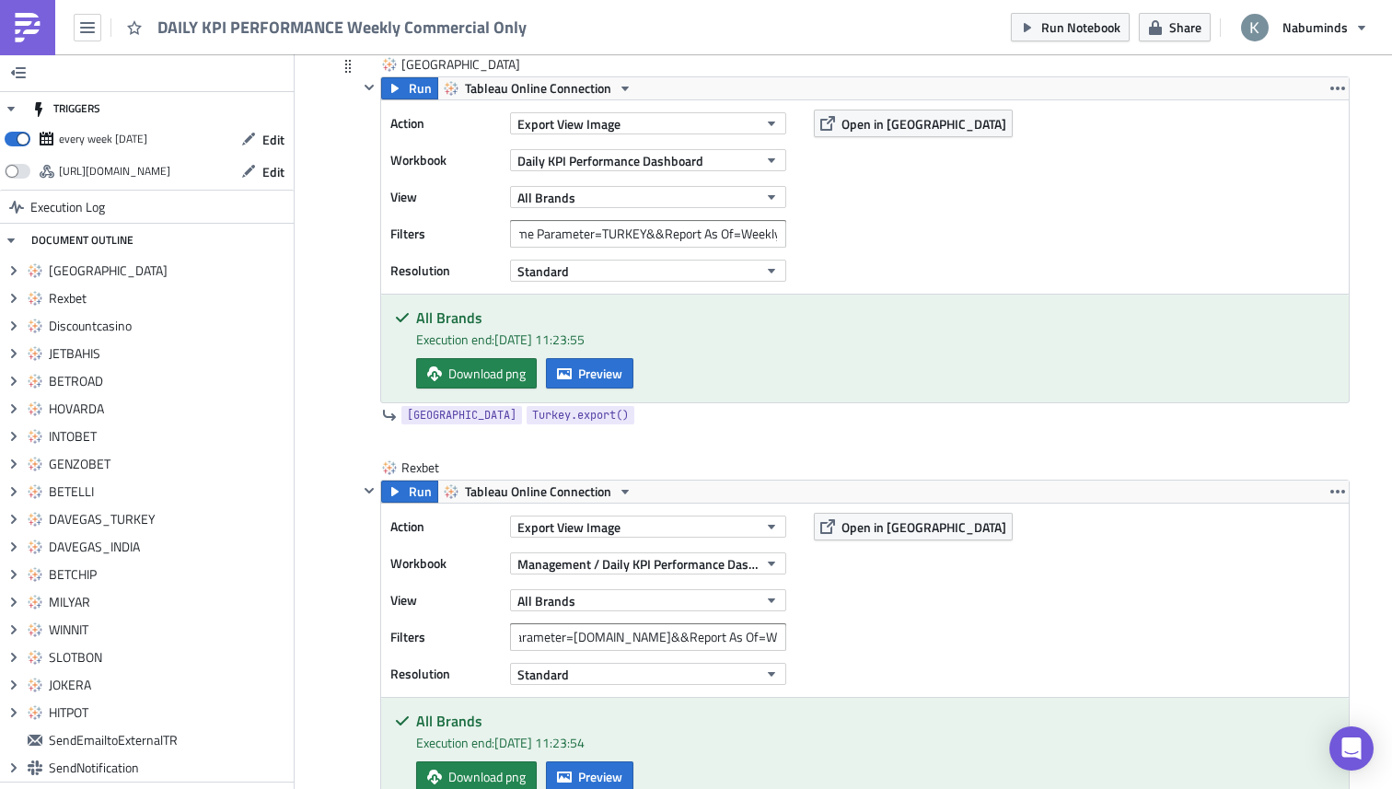
scroll to position [735, 0]
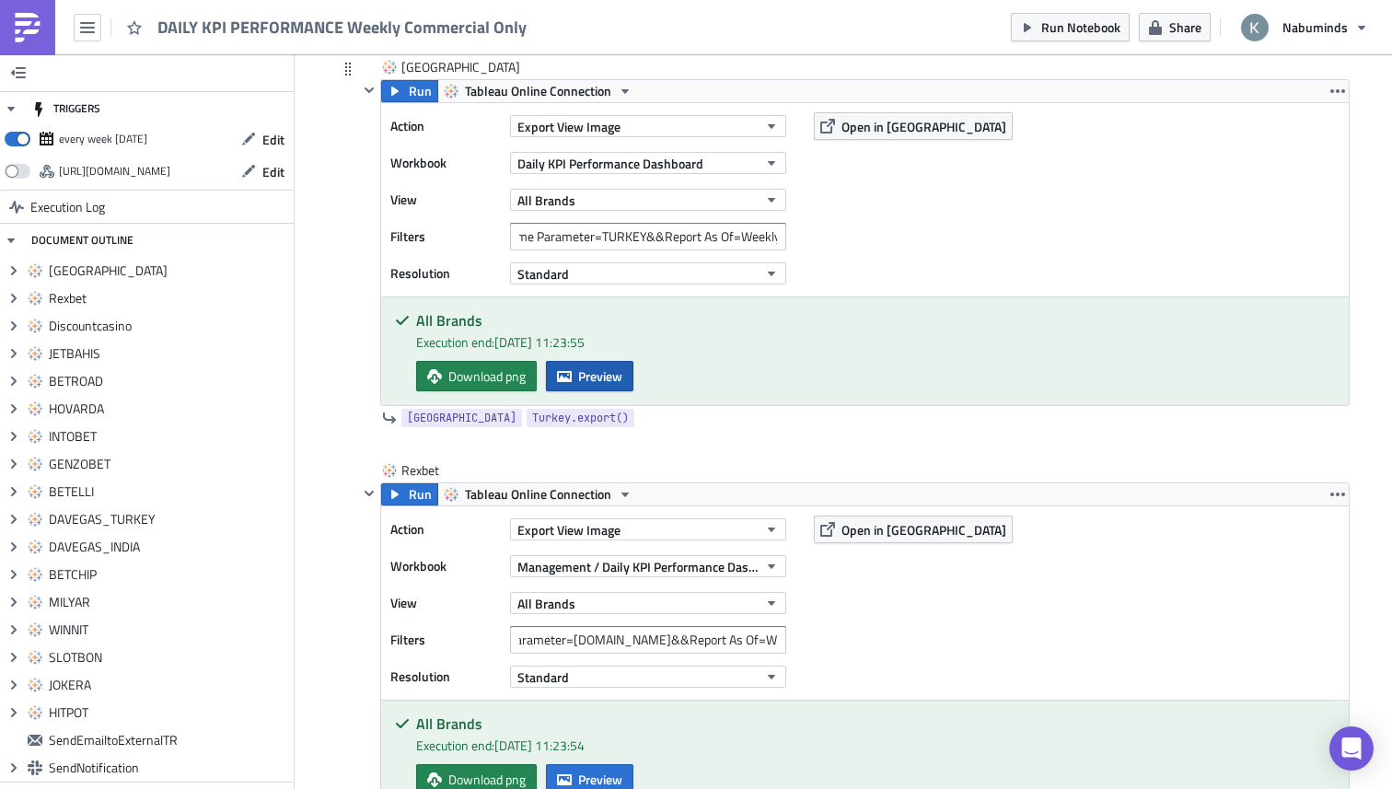
click at [597, 380] on span "Preview" at bounding box center [600, 375] width 44 height 19
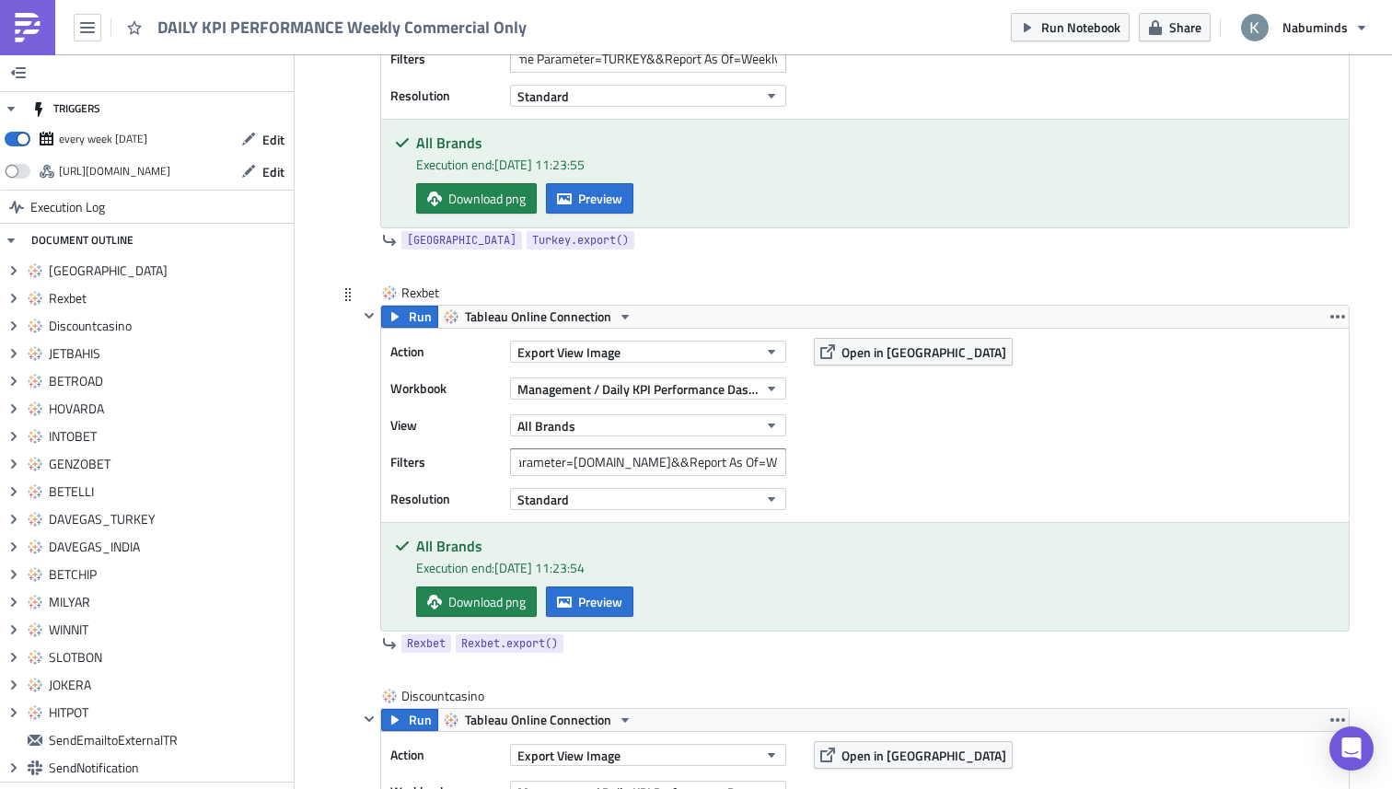
scroll to position [921, 0]
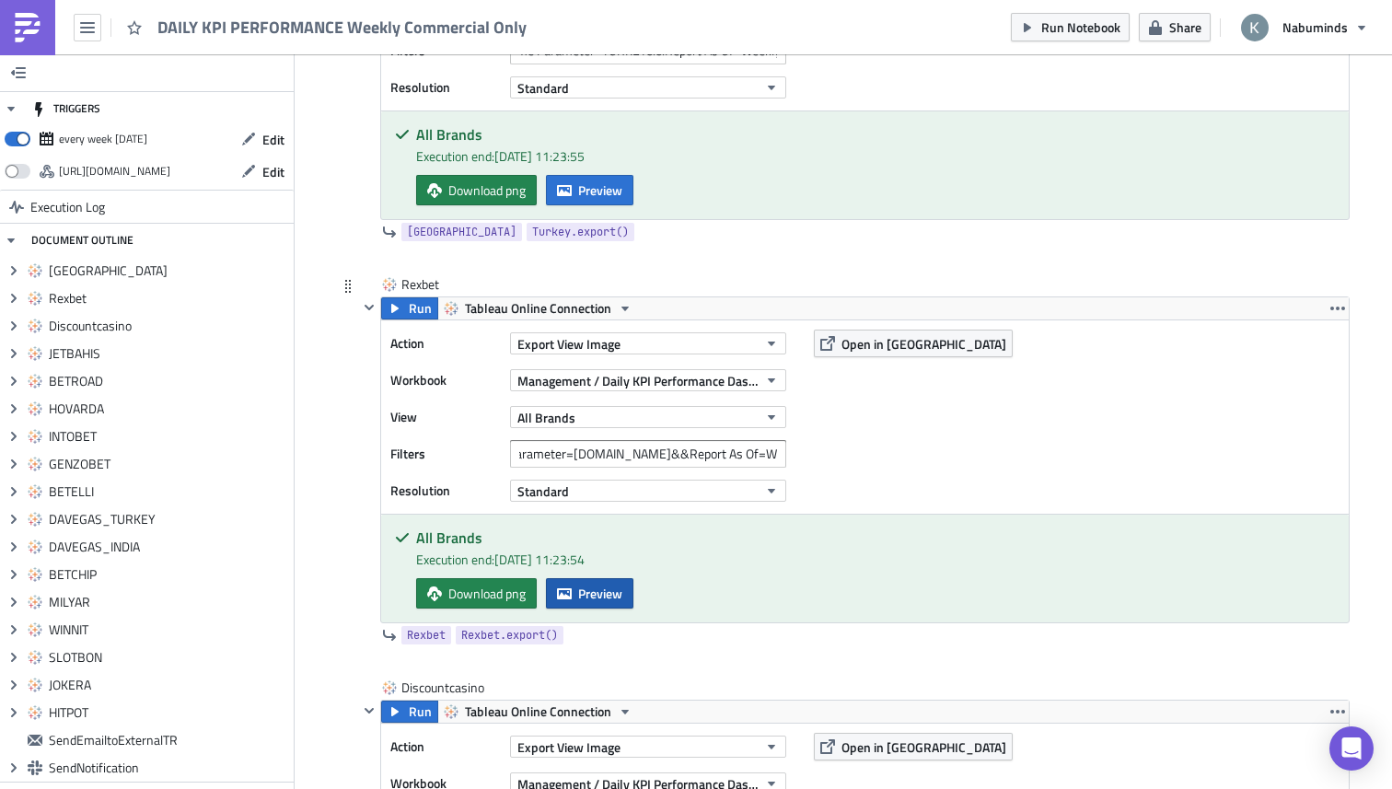
click at [591, 591] on span "Preview" at bounding box center [600, 593] width 44 height 19
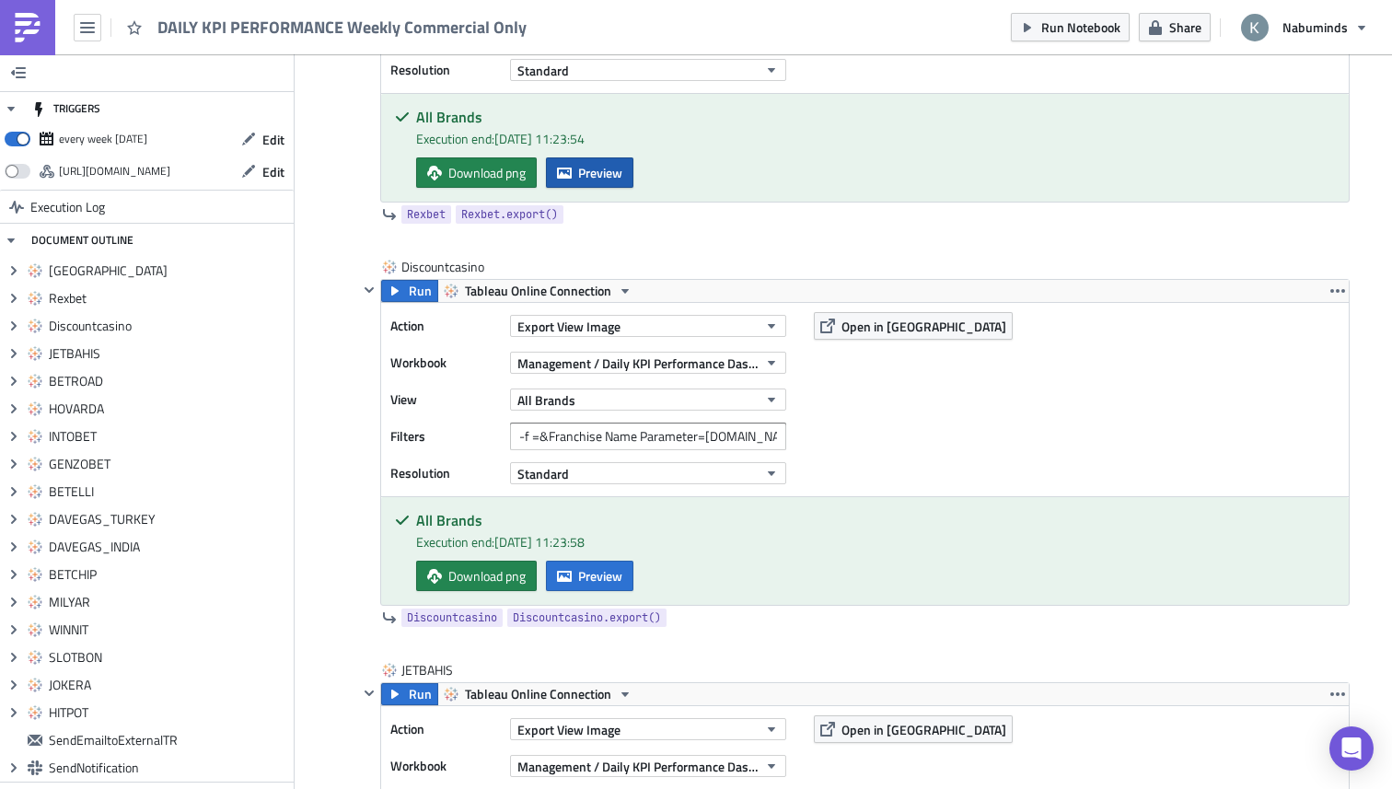
scroll to position [1406, 0]
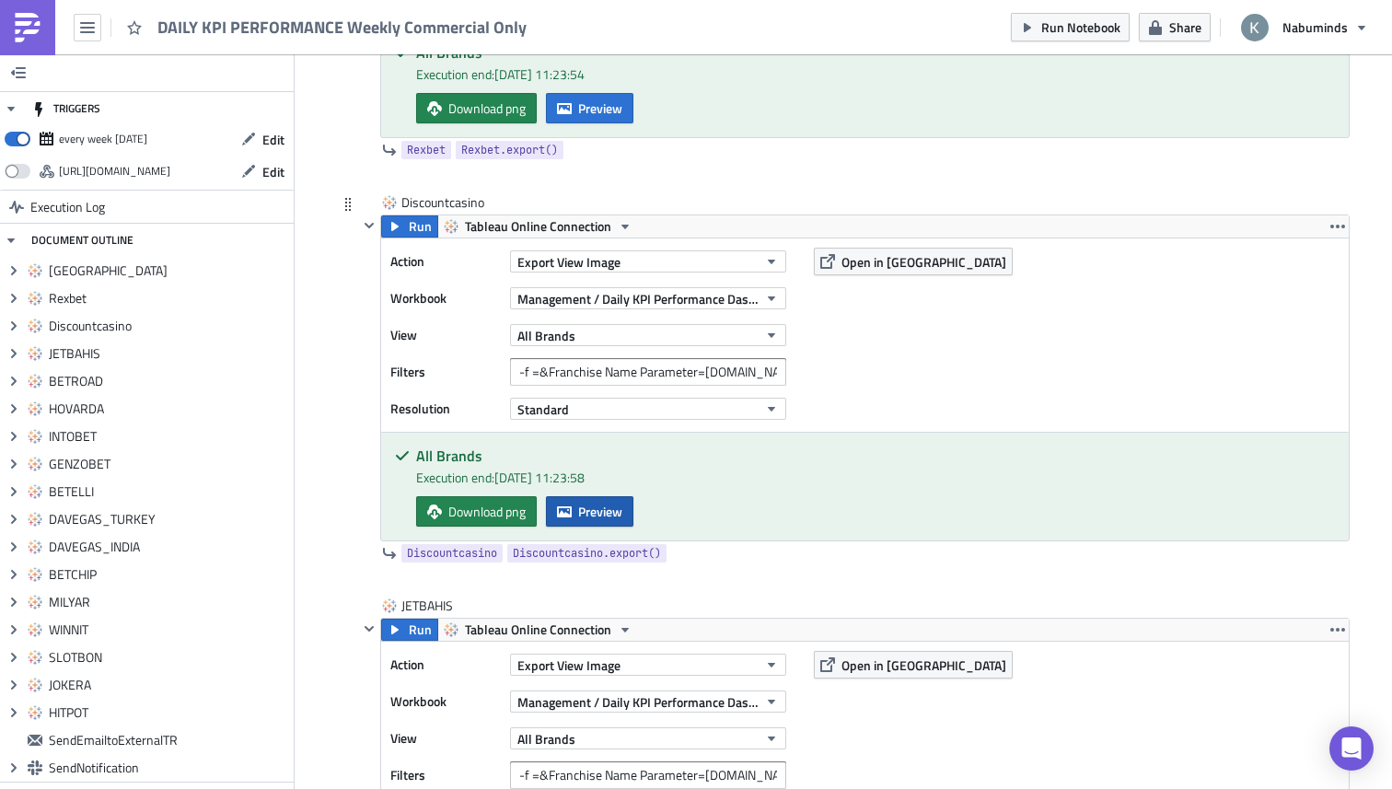
click at [595, 518] on span "Preview" at bounding box center [600, 511] width 44 height 19
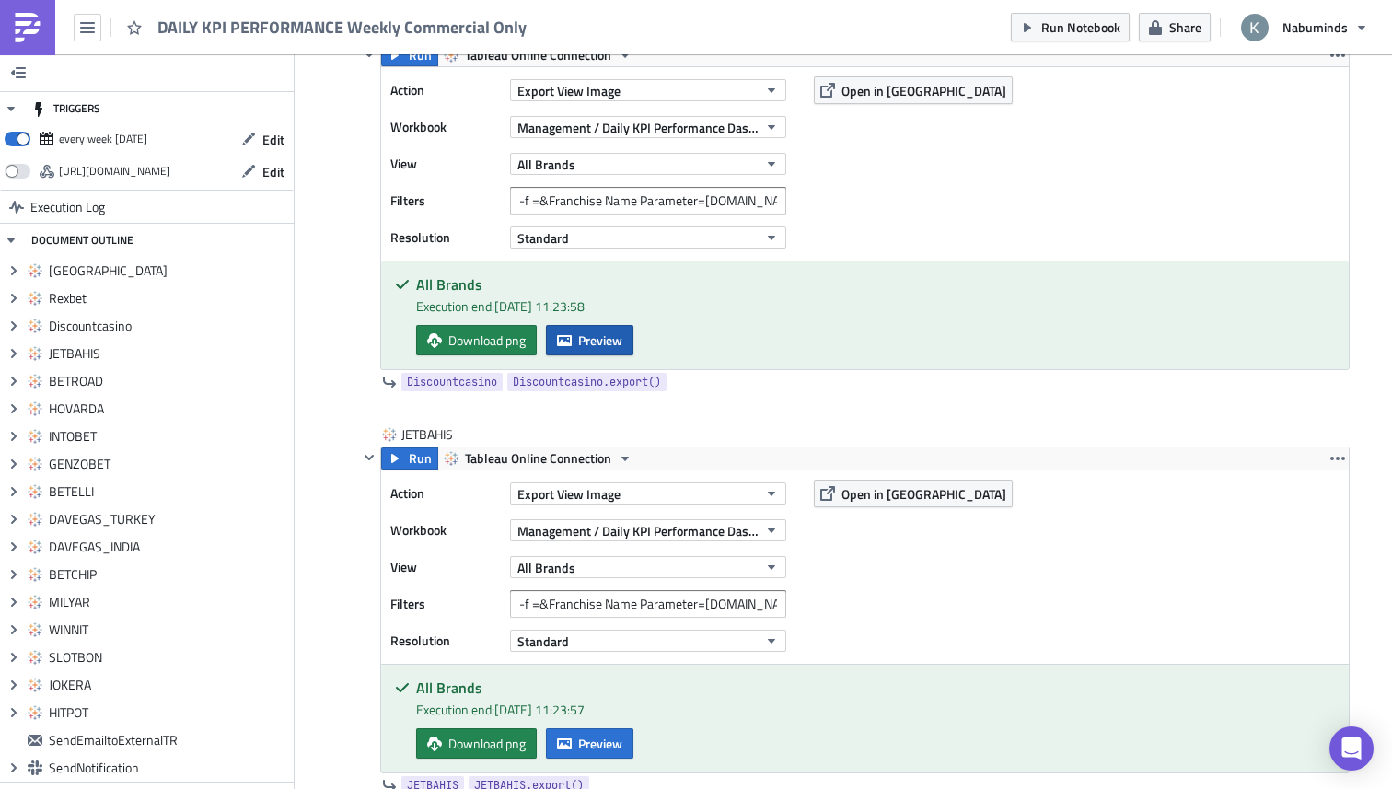
scroll to position [1793, 0]
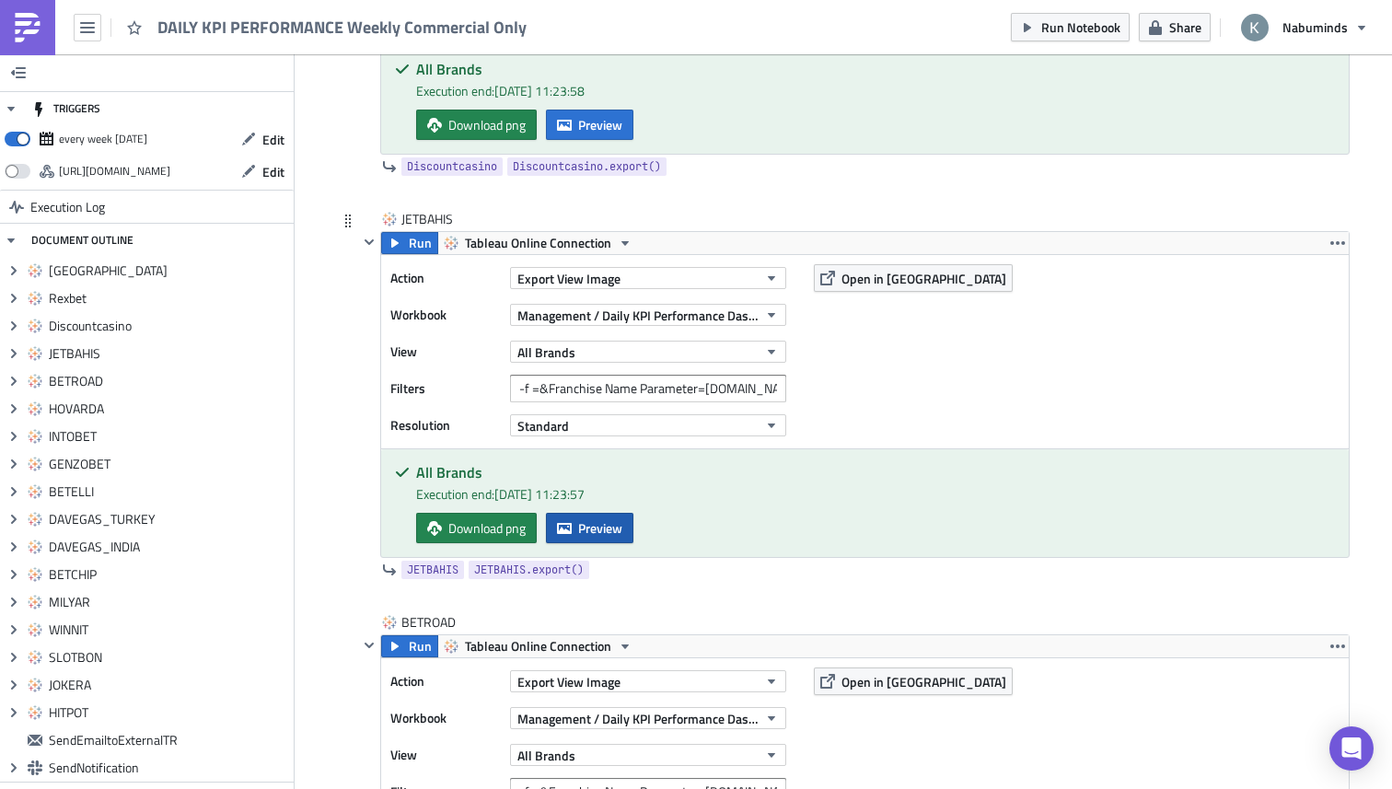
click at [595, 529] on span "Preview" at bounding box center [600, 527] width 44 height 19
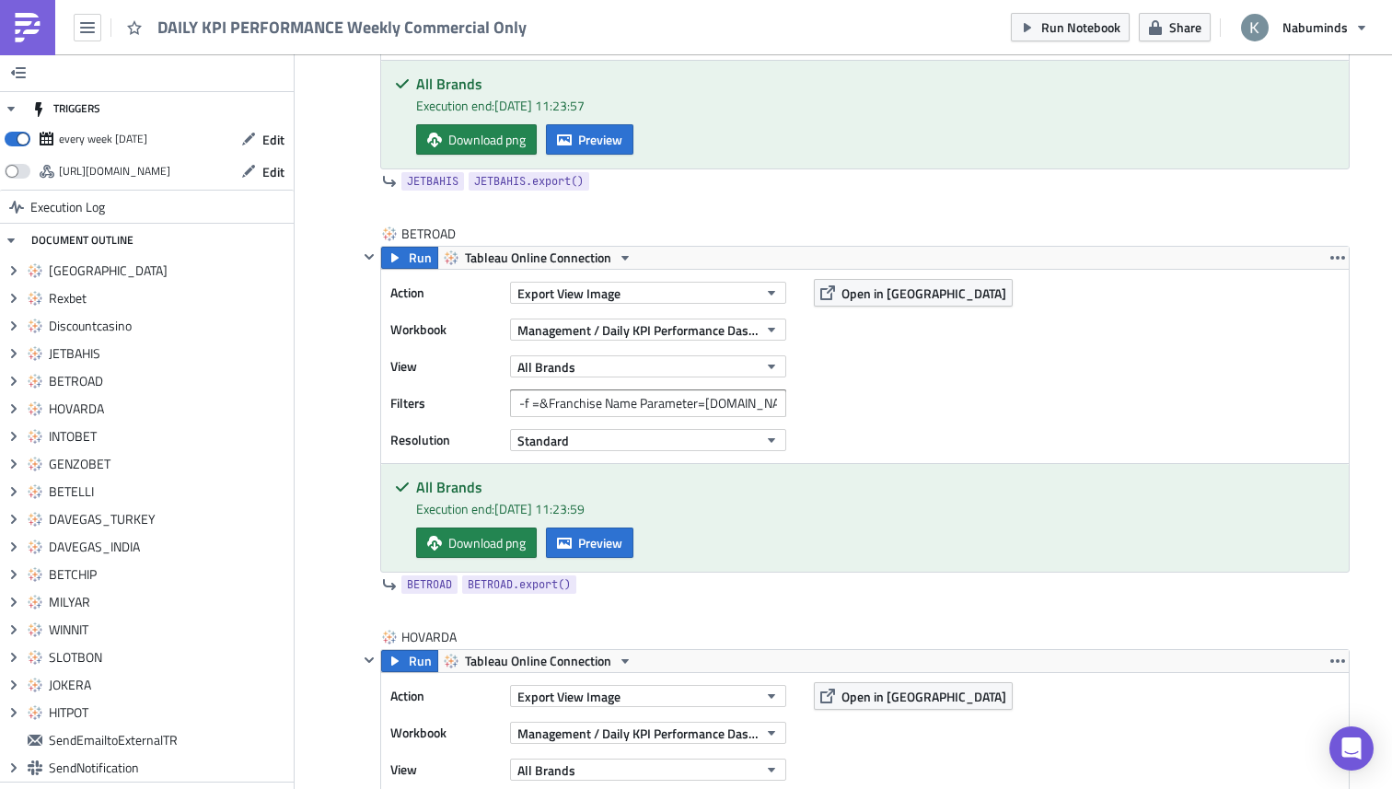
scroll to position [2278, 0]
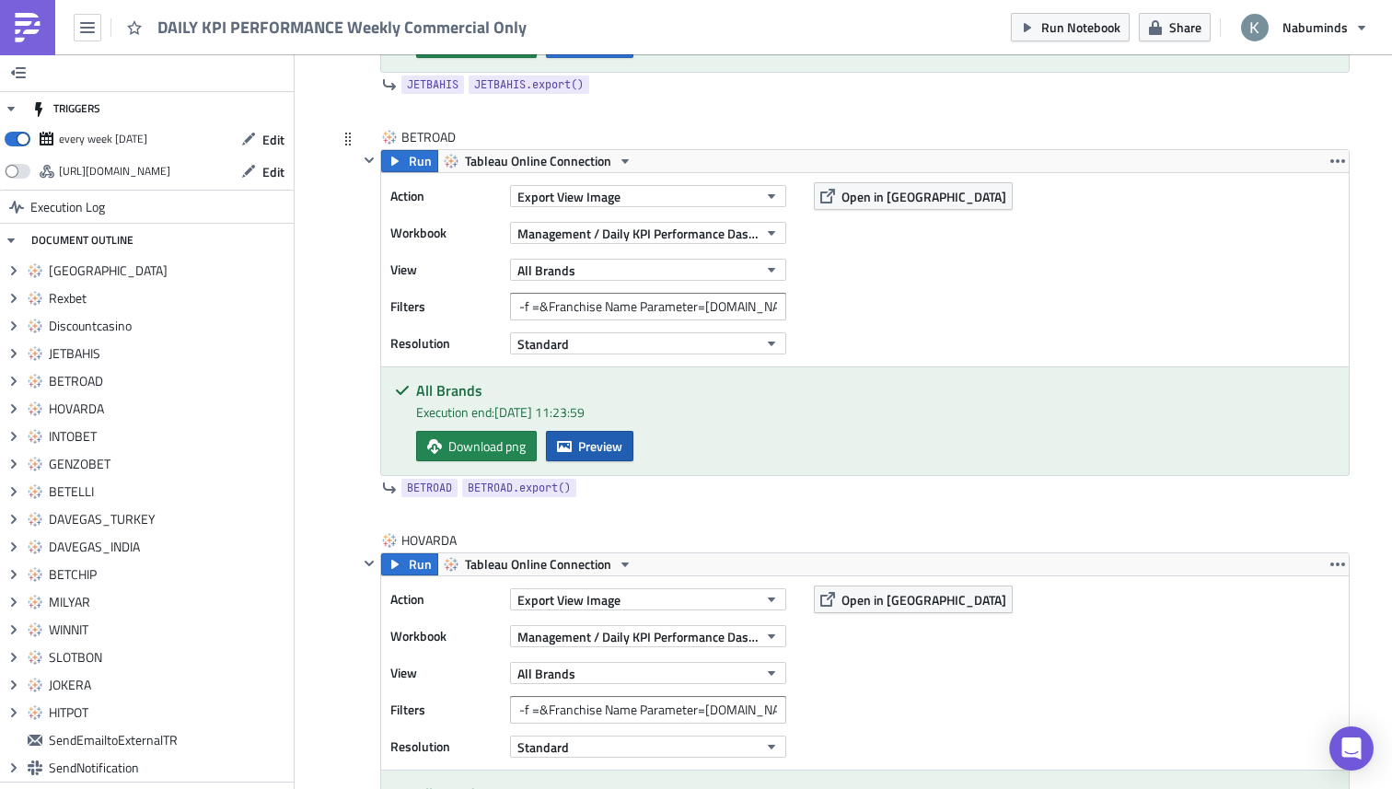
click at [611, 454] on span "Preview" at bounding box center [600, 445] width 44 height 19
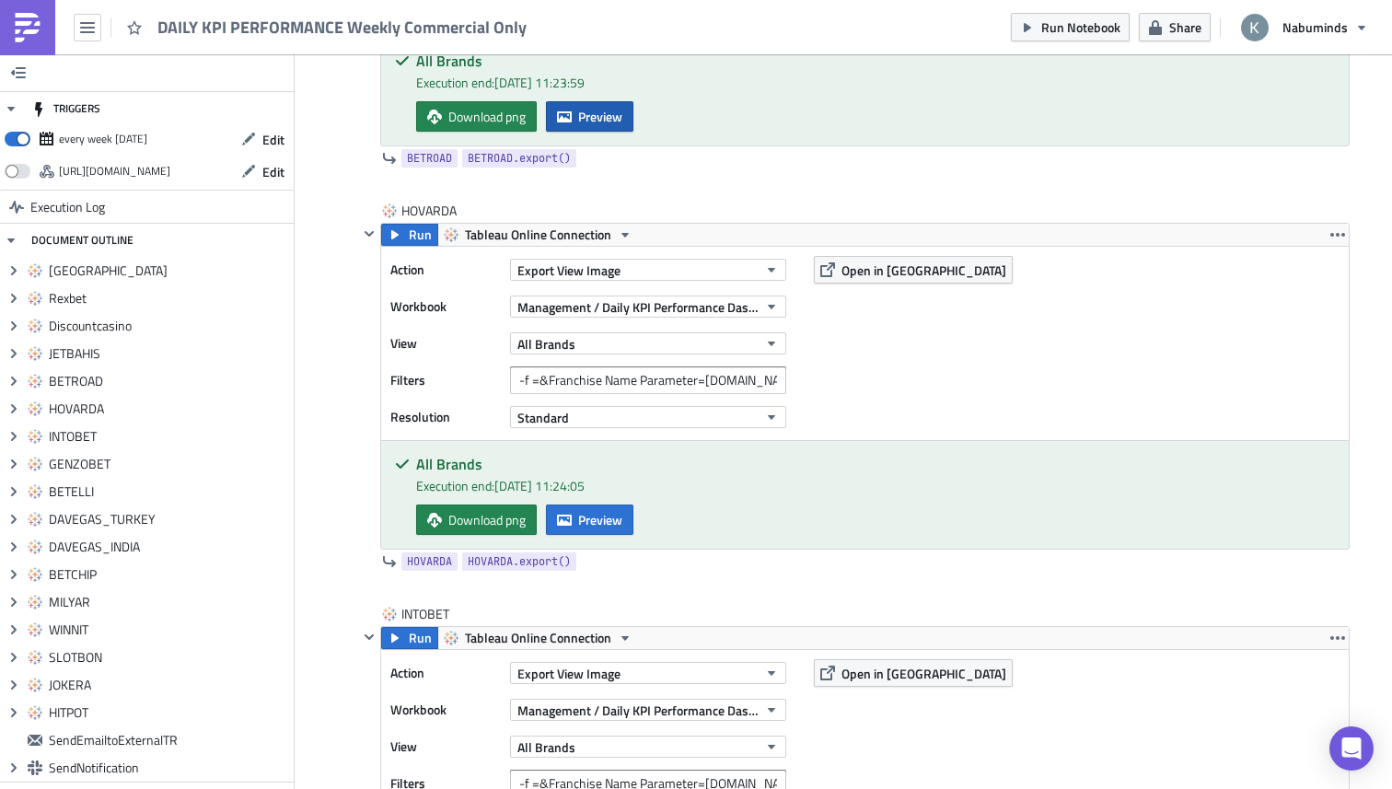
scroll to position [2695, 0]
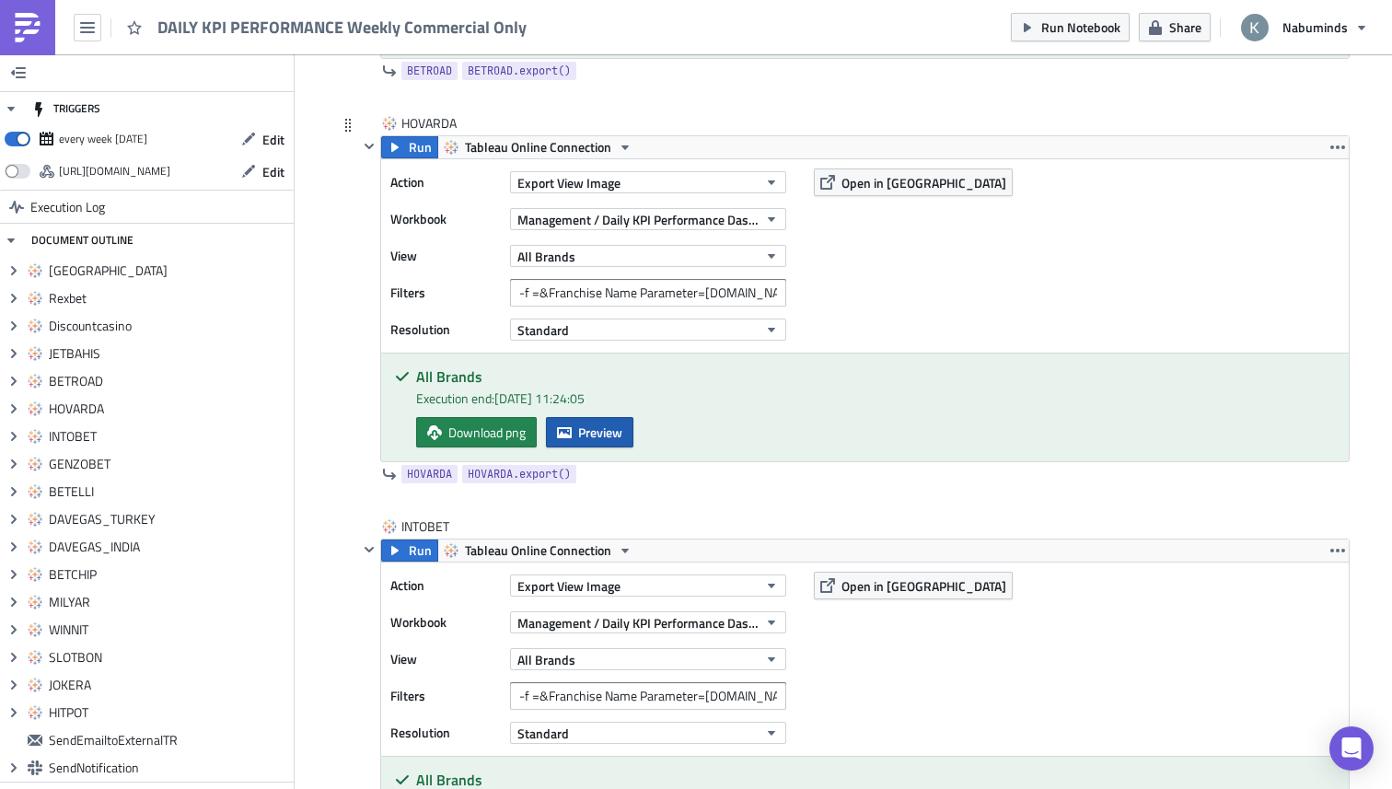
click at [603, 442] on span "Preview" at bounding box center [600, 432] width 44 height 19
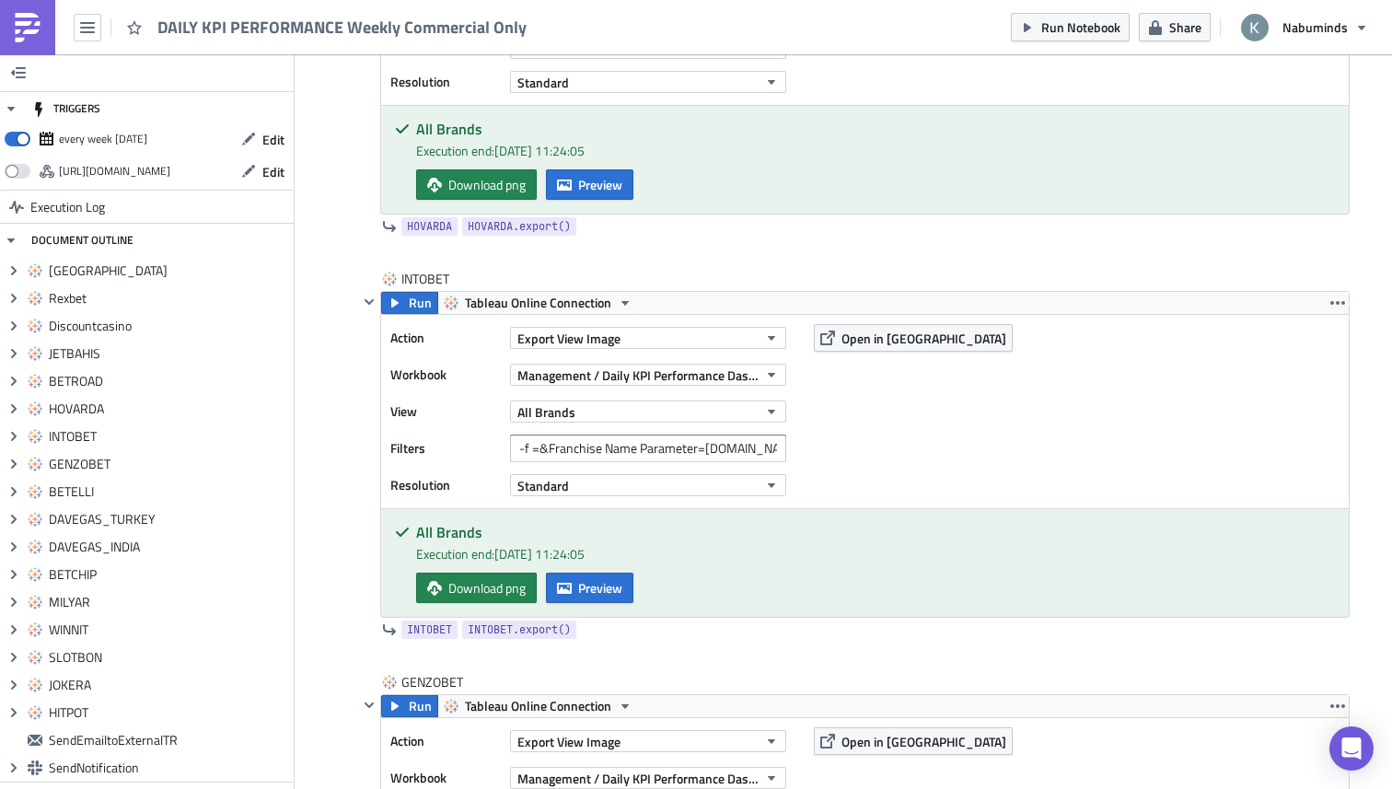
scroll to position [2969, 0]
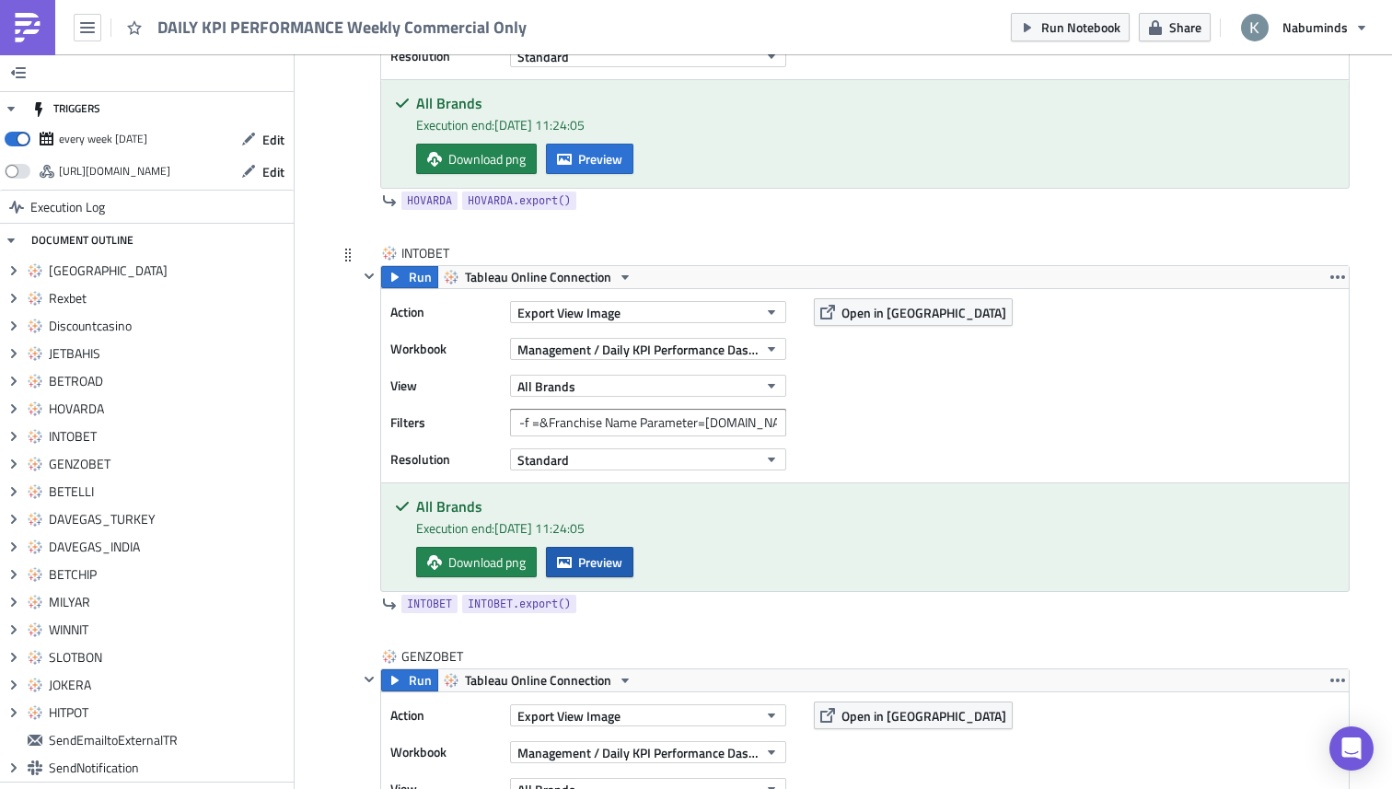
click at [605, 576] on button "Preview" at bounding box center [589, 562] width 87 height 30
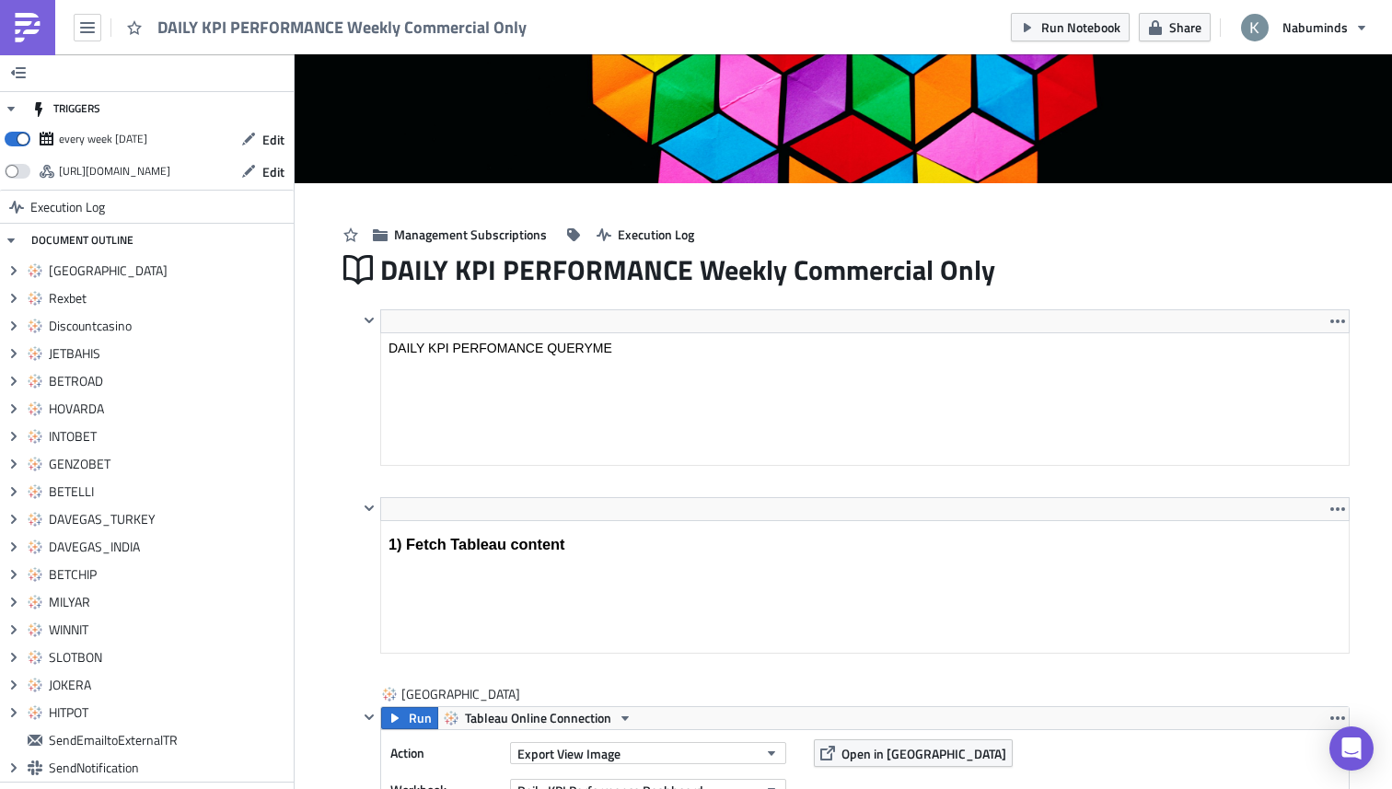
scroll to position [0, 0]
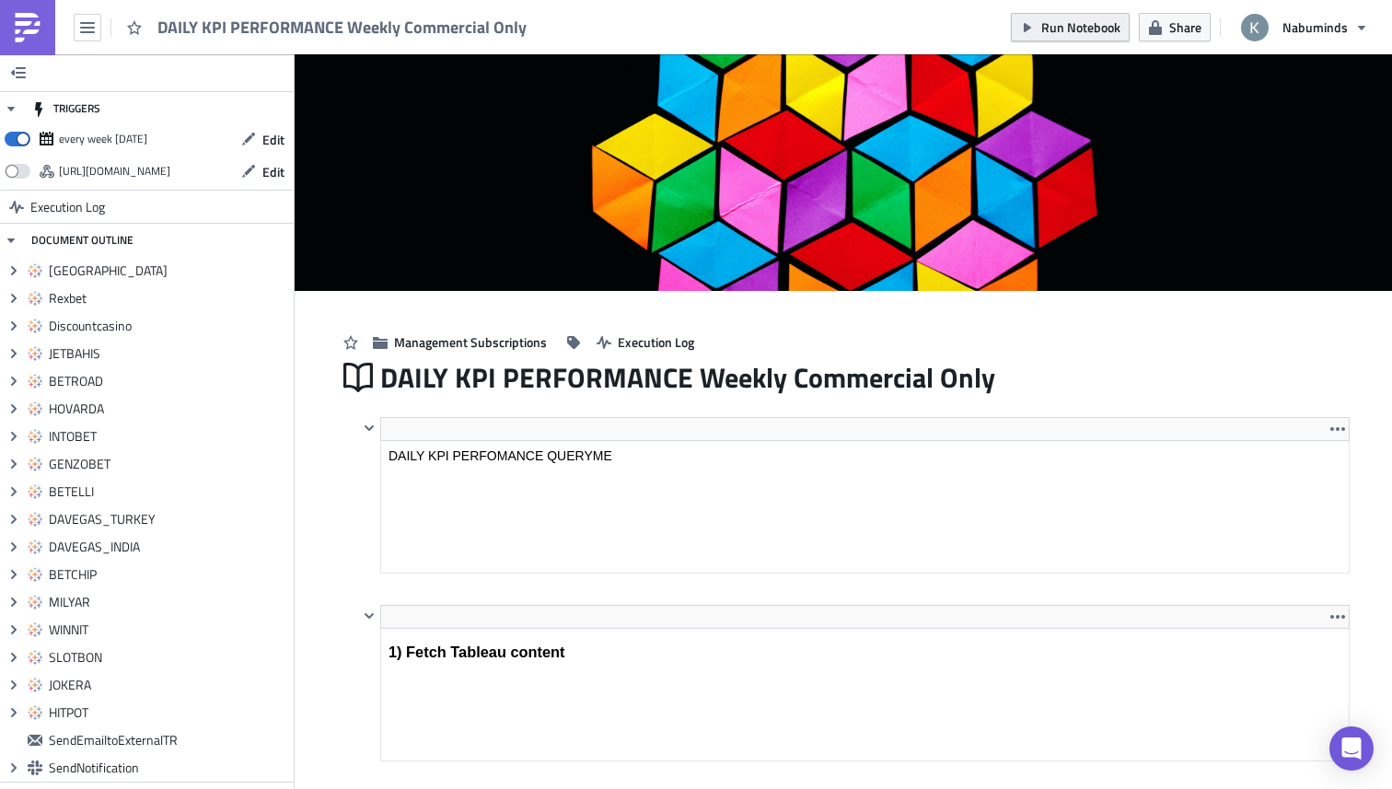
click at [1029, 20] on icon "button" at bounding box center [1027, 27] width 15 height 15
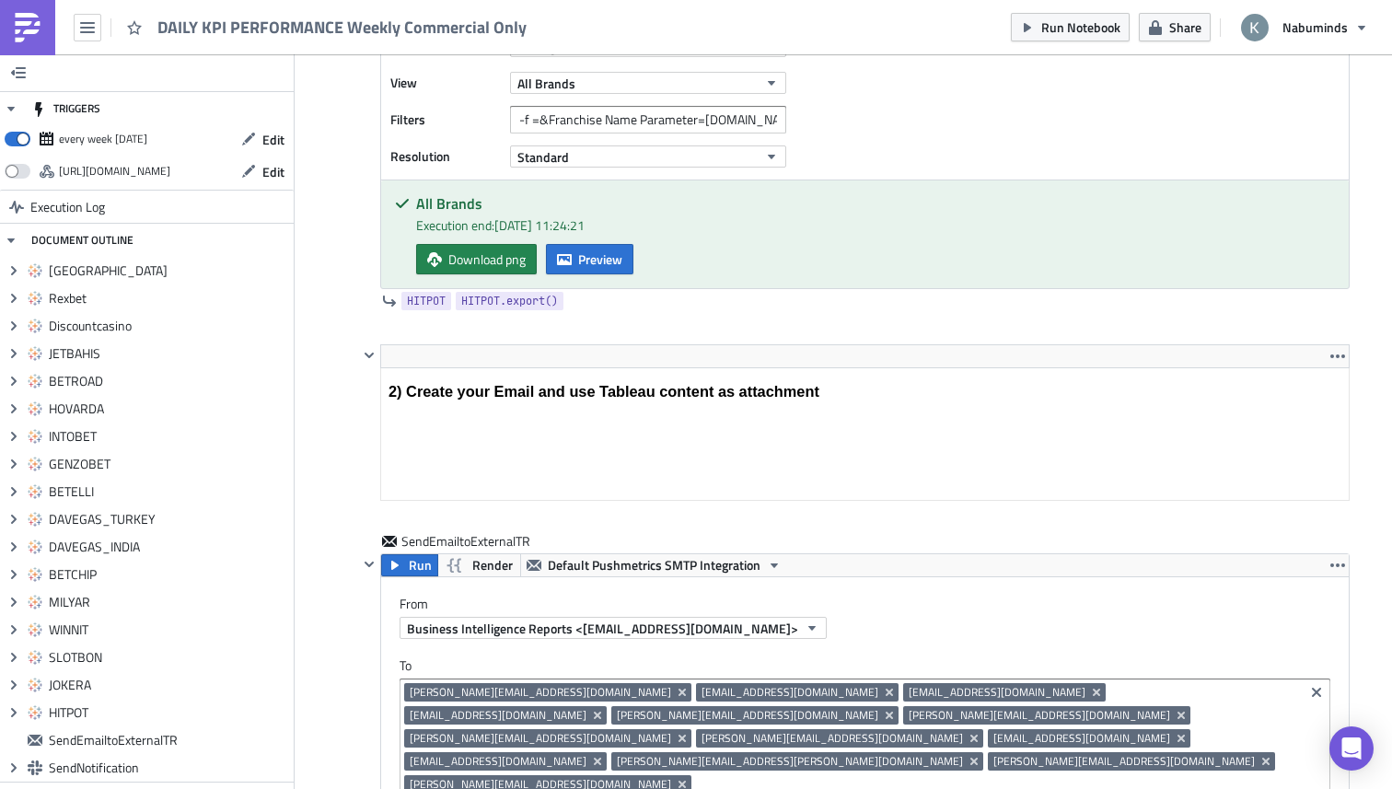
scroll to position [7763, 0]
